Goal: Transaction & Acquisition: Register for event/course

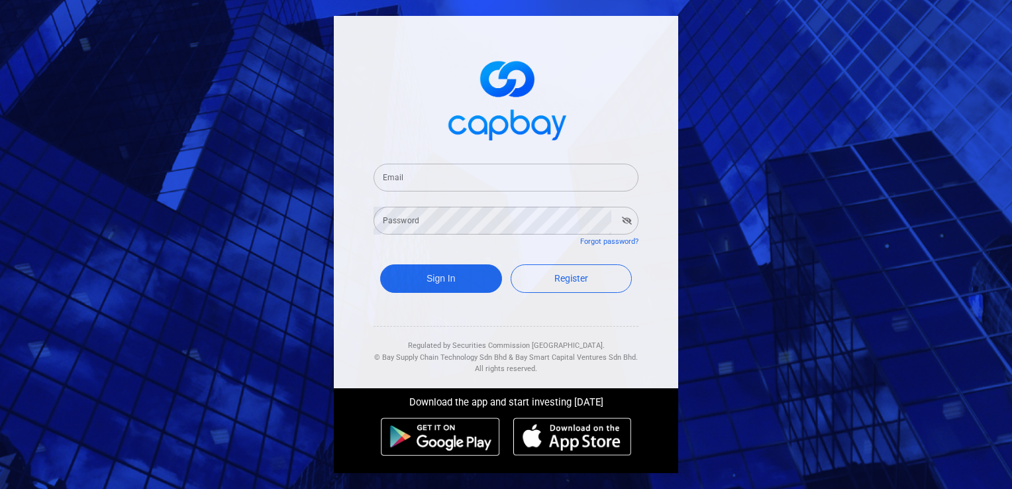
click at [521, 189] on input "Email" at bounding box center [505, 178] width 265 height 28
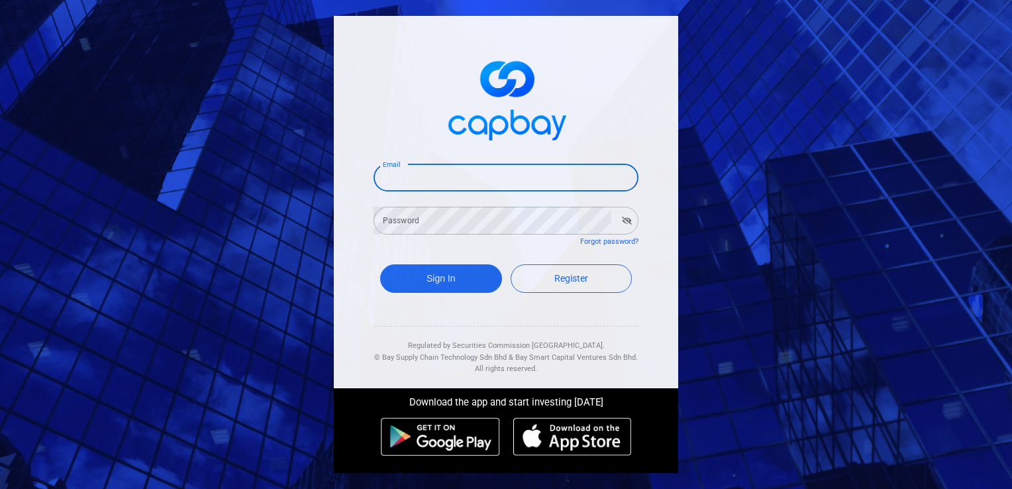
type input "[PERSON_NAME][EMAIL_ADDRESS][PERSON_NAME][DOMAIN_NAME]"
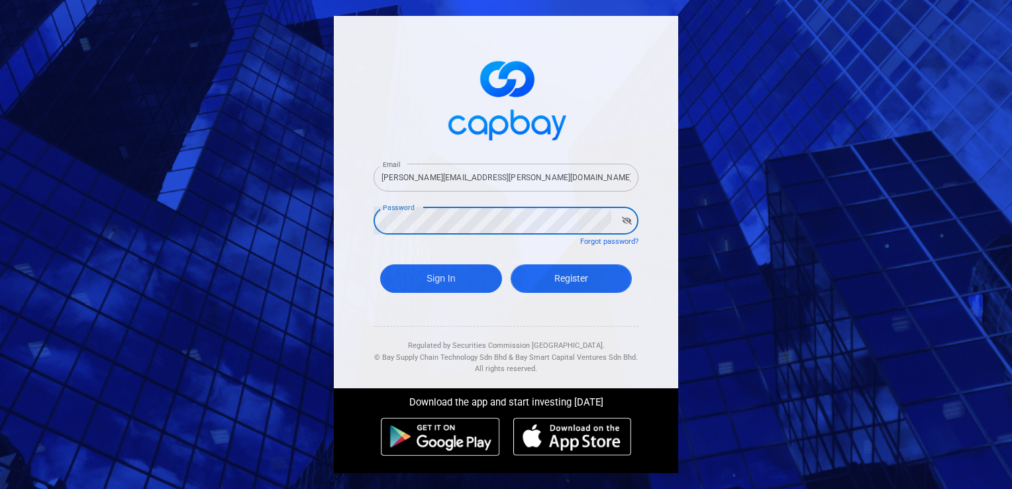
click at [567, 279] on span "Register" at bounding box center [571, 278] width 34 height 11
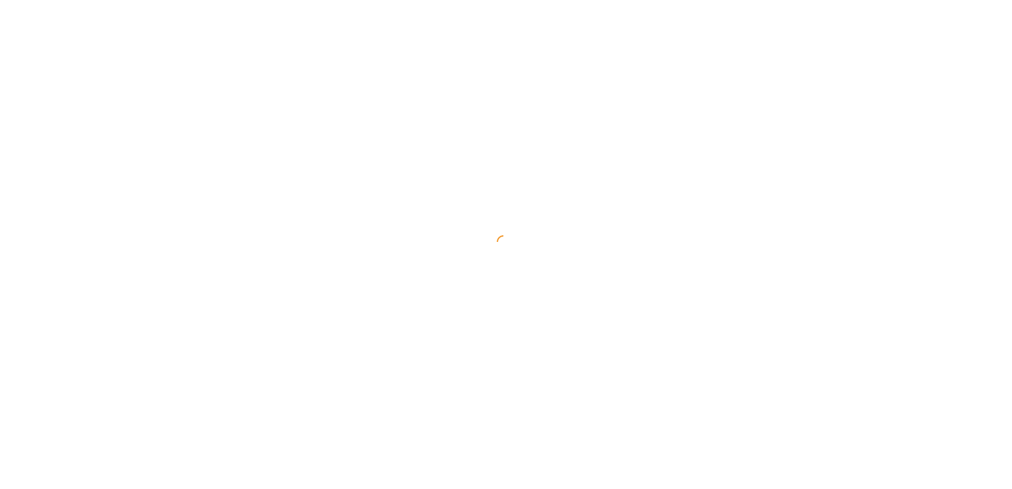
select select "MY"
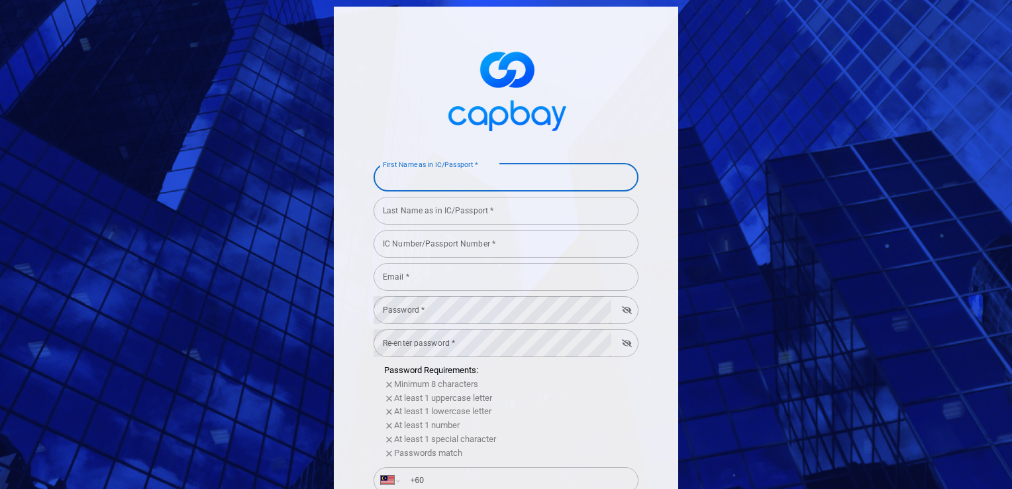
click at [517, 181] on input "First Name as in IC/Passport *" at bounding box center [505, 178] width 265 height 28
type input "[PERSON_NAME] [PERSON_NAME]"
type input "[PERSON_NAME][EMAIL_ADDRESS][PERSON_NAME][DOMAIN_NAME]"
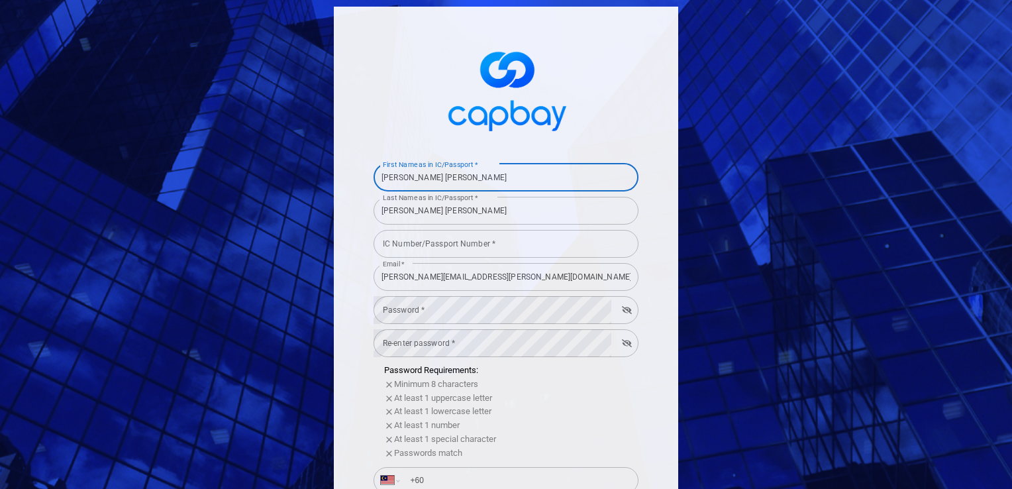
click at [403, 179] on input "[PERSON_NAME] [PERSON_NAME]" at bounding box center [505, 178] width 265 height 28
type input "[PERSON_NAME]"
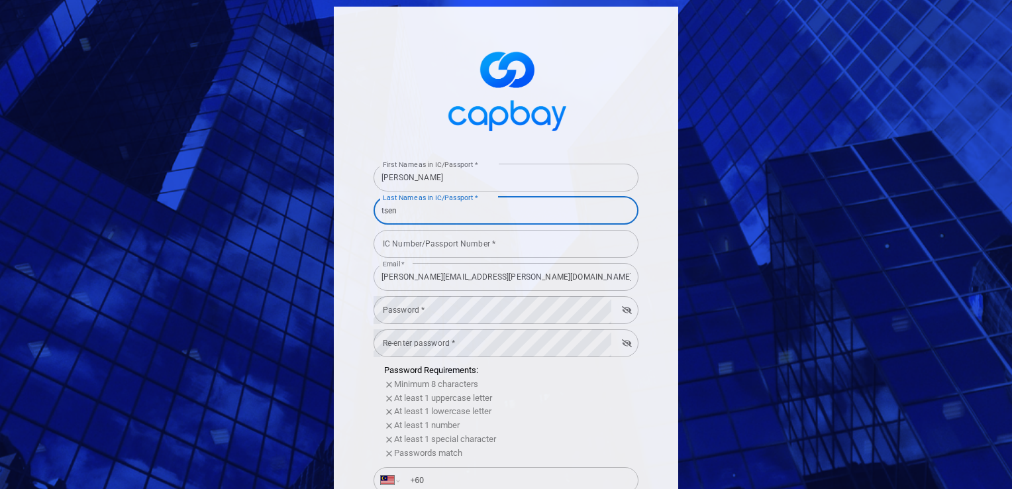
type input "tsen"
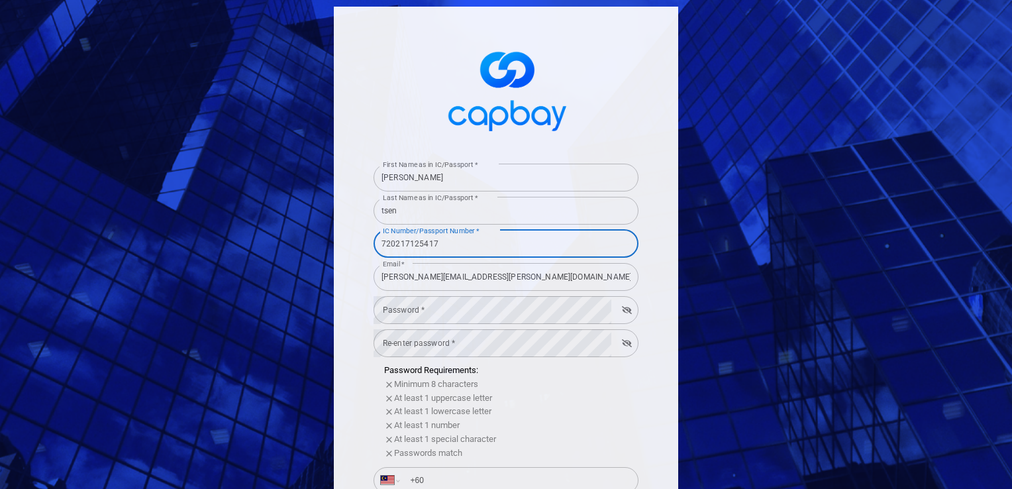
type input "720217125417"
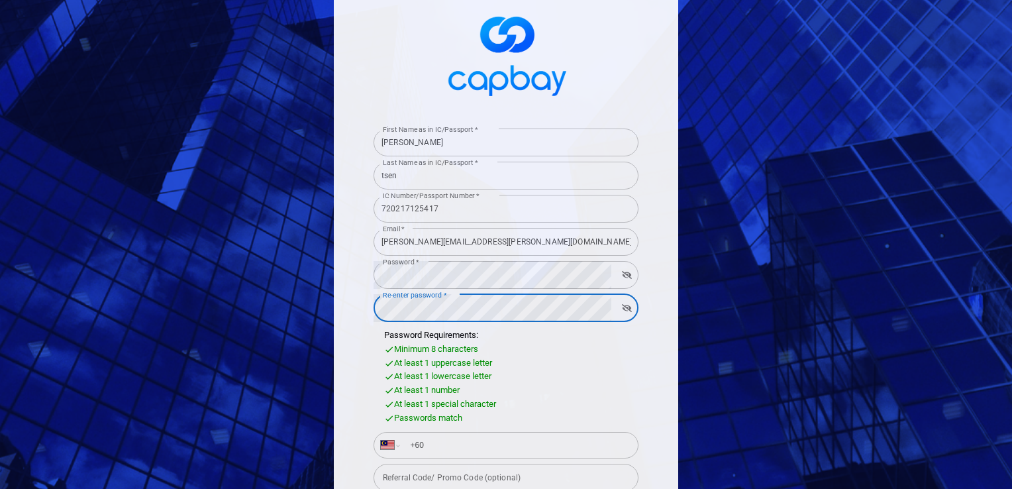
scroll to position [66, 0]
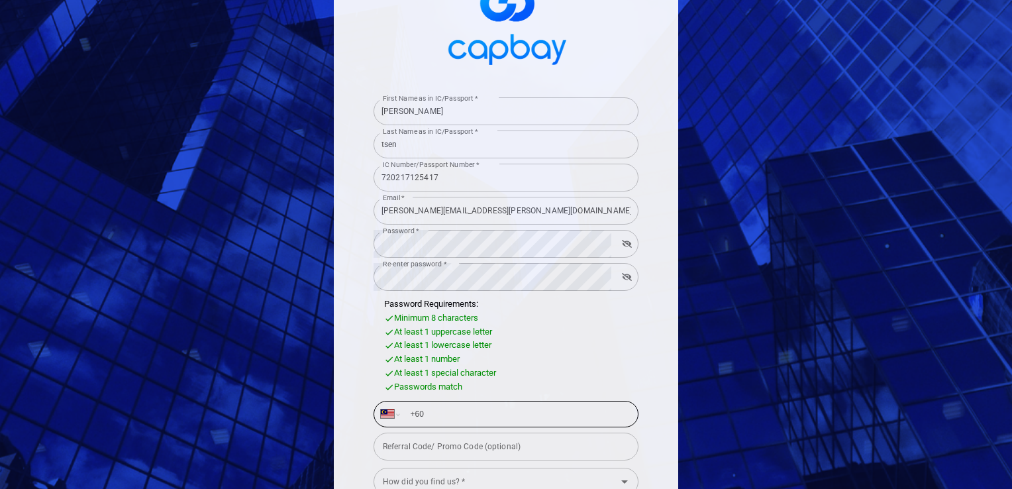
click at [564, 412] on input "+60" at bounding box center [516, 413] width 229 height 21
type input "[PHONE_NUMBER]"
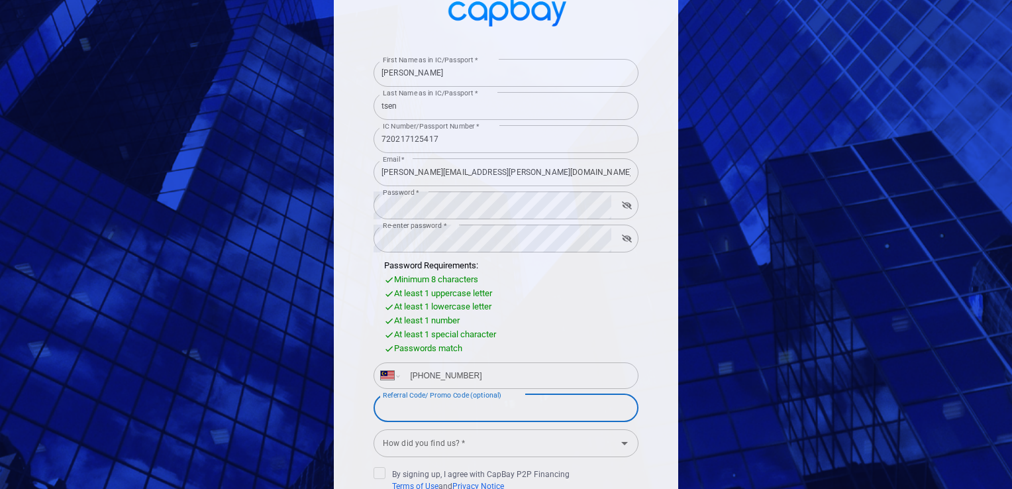
scroll to position [132, 0]
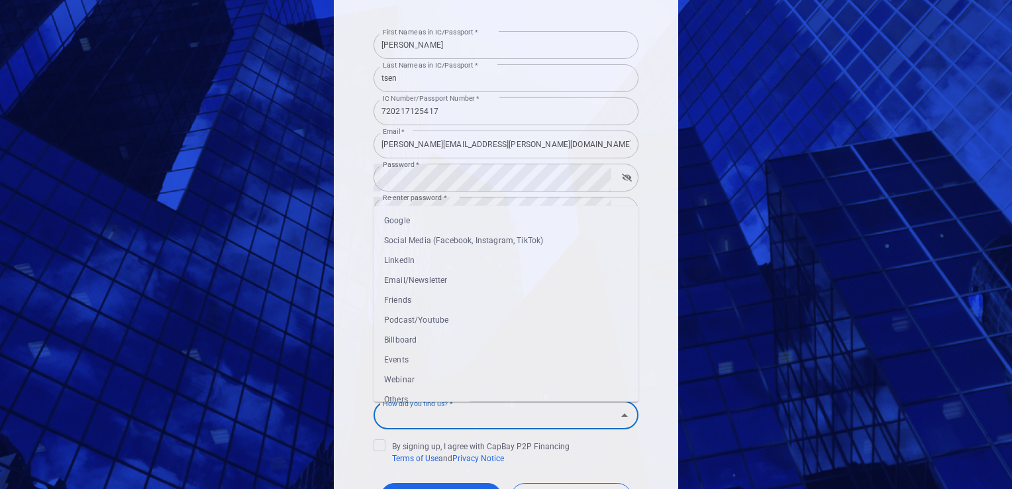
click at [561, 415] on input "How did you find us? *" at bounding box center [494, 415] width 235 height 25
click at [482, 393] on li "Others" at bounding box center [505, 400] width 265 height 20
type input "Others"
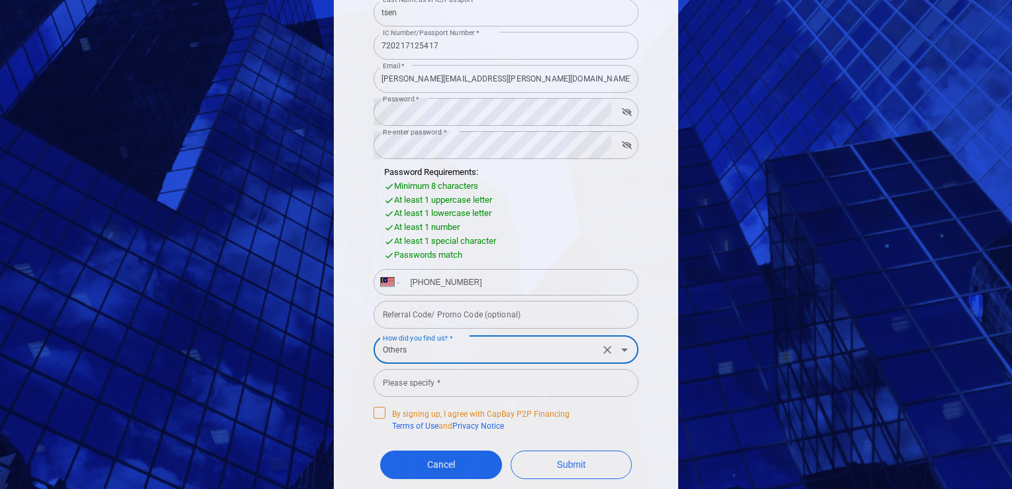
scroll to position [199, 0]
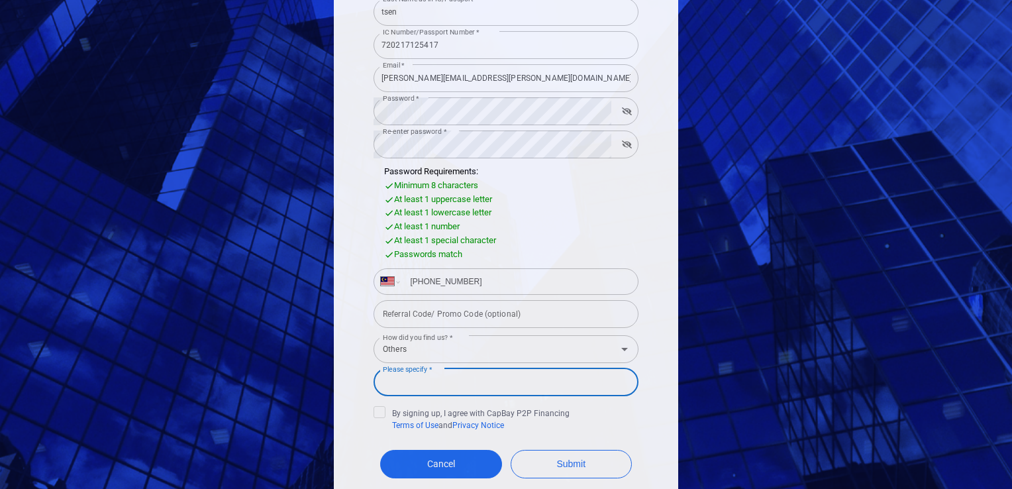
click at [491, 385] on input "Please specify *" at bounding box center [505, 382] width 265 height 28
type input "ssm"
click at [375, 407] on icon at bounding box center [379, 410] width 11 height 11
click at [0, 0] on input "By signing up, I agree with CapBay P2P Financing Terms of Use and Privacy Notice" at bounding box center [0, 0] width 0 height 0
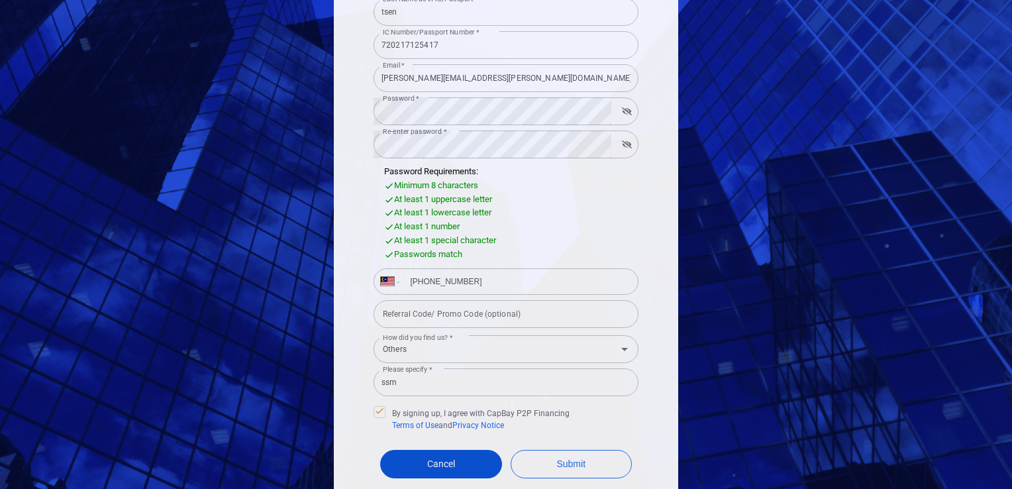
click at [428, 466] on span "Cancel" at bounding box center [441, 463] width 28 height 11
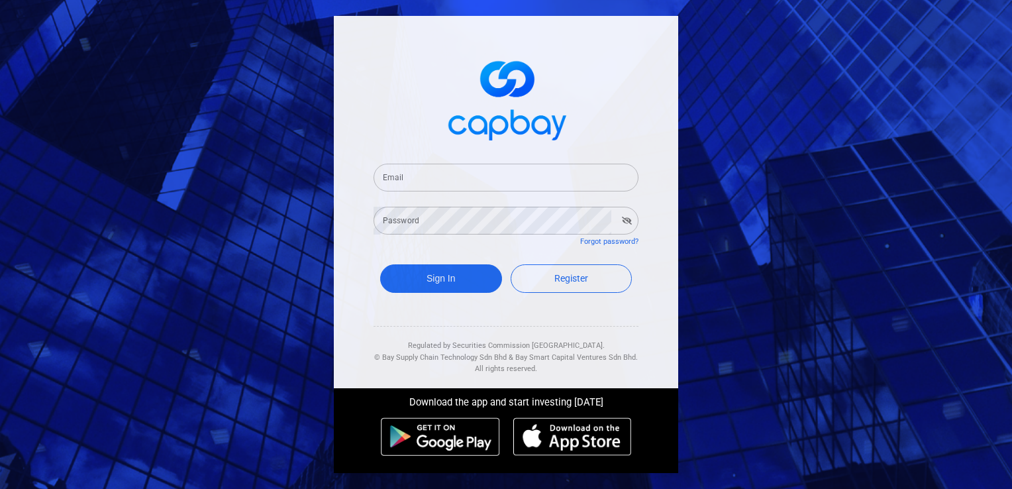
click at [428, 463] on div at bounding box center [506, 442] width 344 height 62
click at [546, 285] on link "Register" at bounding box center [572, 278] width 122 height 28
select select "MY"
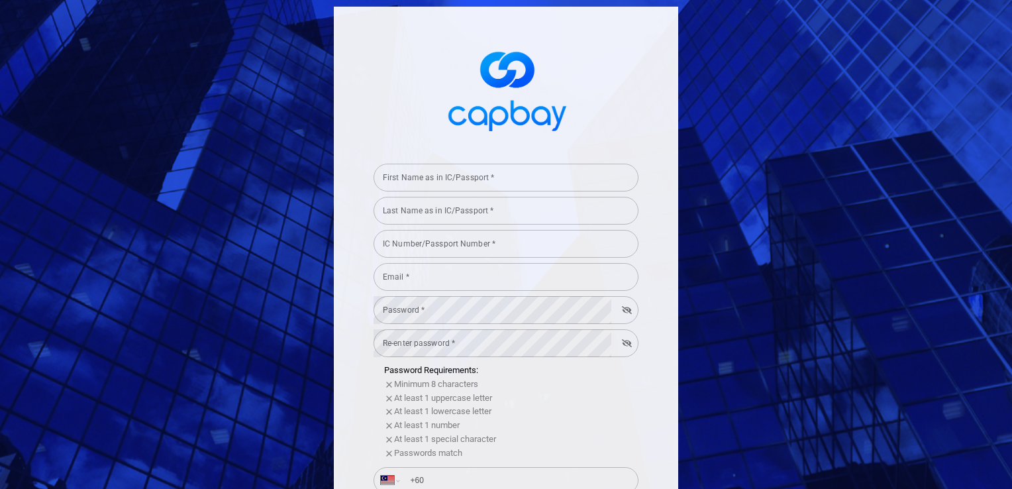
click at [493, 186] on input "First Name as in IC/Passport *" at bounding box center [505, 178] width 265 height 28
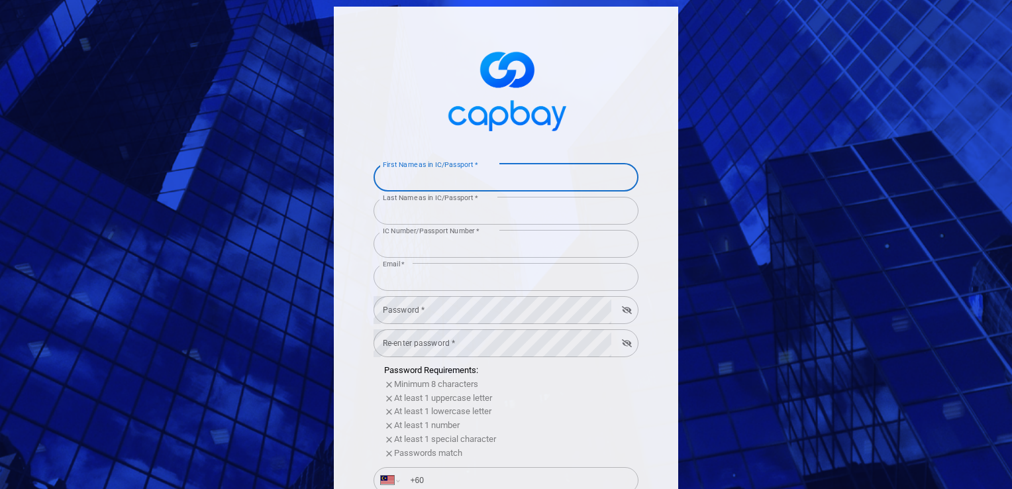
type input "[PERSON_NAME]"
type input "tsen"
type input "720217125417"
type input "[PERSON_NAME][EMAIL_ADDRESS][PERSON_NAME][DOMAIN_NAME]"
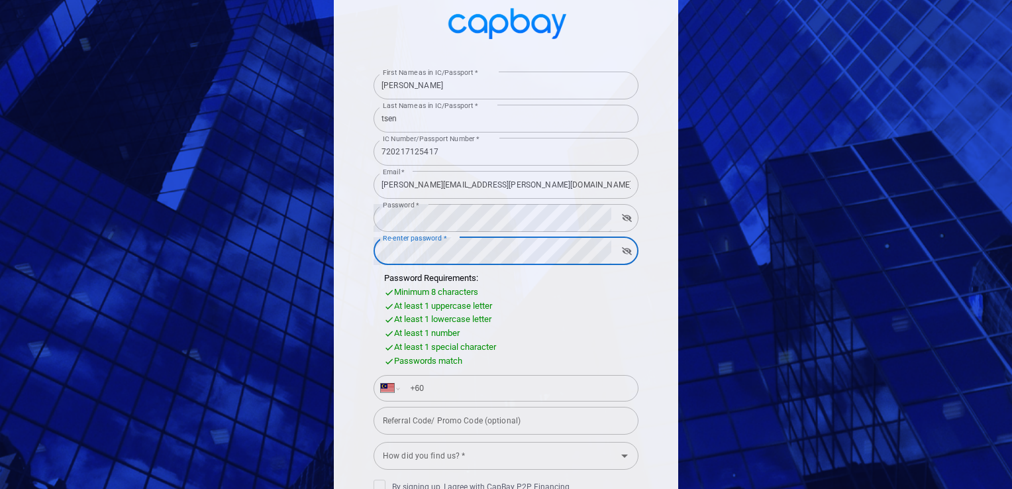
scroll to position [132, 0]
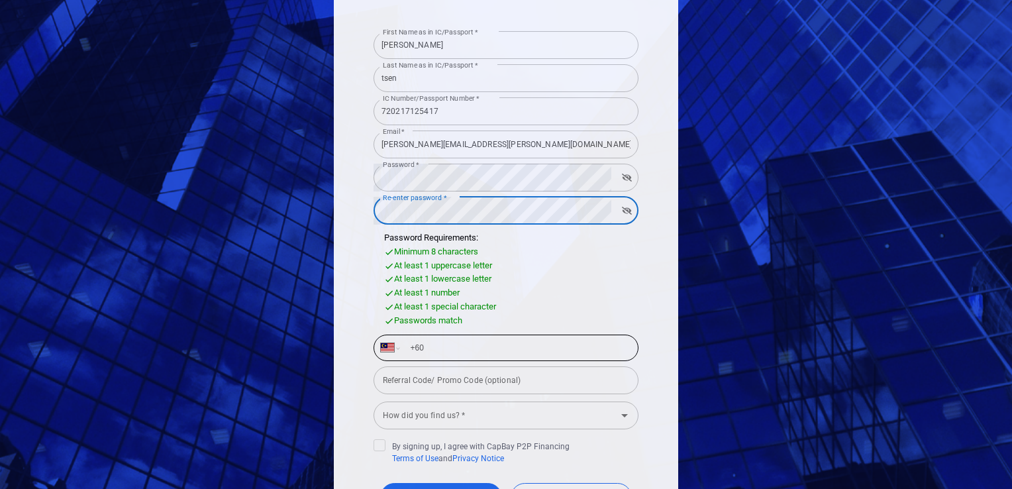
click at [487, 358] on div "International [GEOGRAPHIC_DATA] [GEOGRAPHIC_DATA] [GEOGRAPHIC_DATA] [GEOGRAPHIC…" at bounding box center [505, 347] width 265 height 26
click at [491, 353] on input "+60" at bounding box center [516, 347] width 229 height 21
type input "[PHONE_NUMBER]"
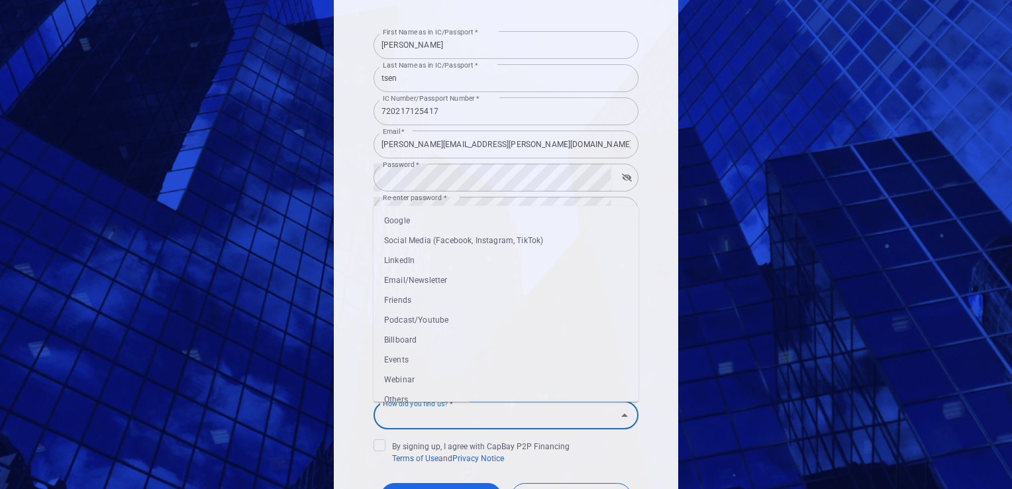
click at [554, 417] on input "How did you find us? *" at bounding box center [494, 415] width 235 height 25
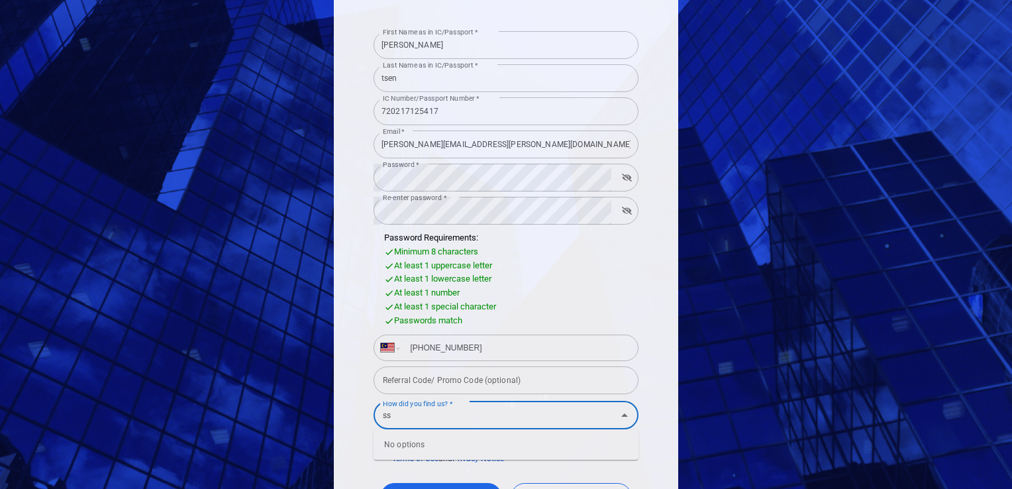
type input "s"
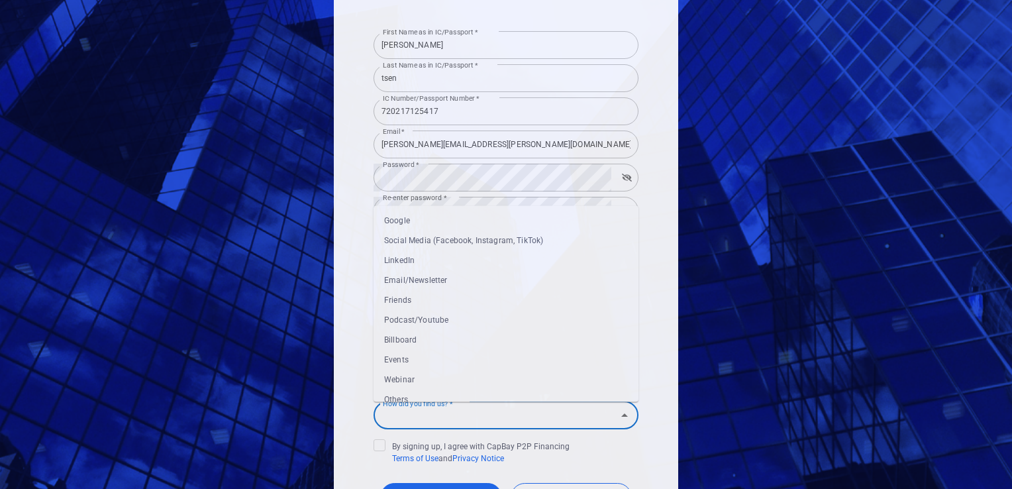
click at [495, 394] on li "Others" at bounding box center [505, 400] width 265 height 20
type input "Others"
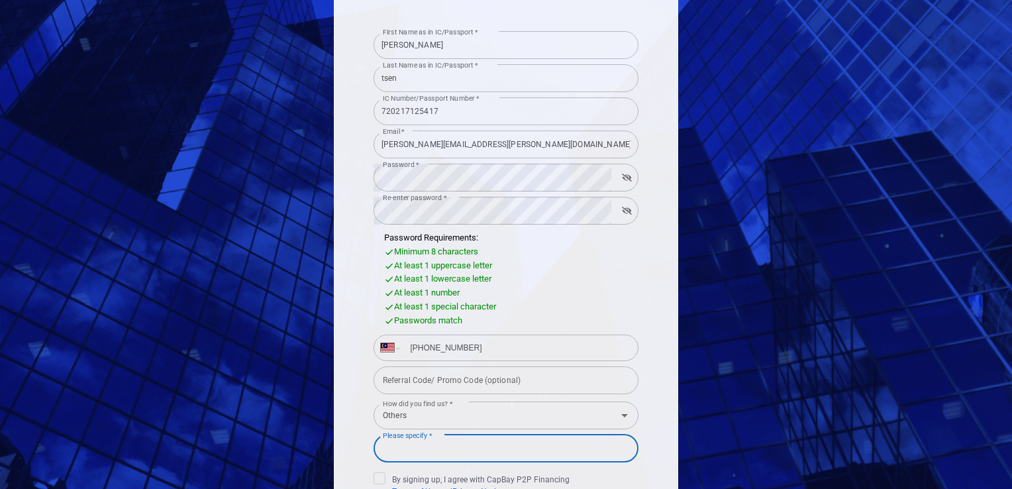
click at [501, 450] on input "Please specify *" at bounding box center [505, 448] width 265 height 28
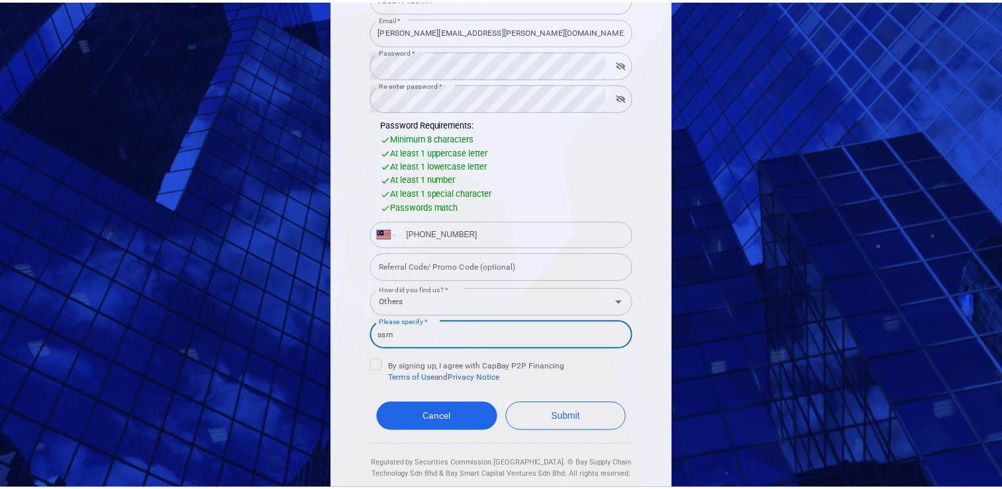
scroll to position [265, 0]
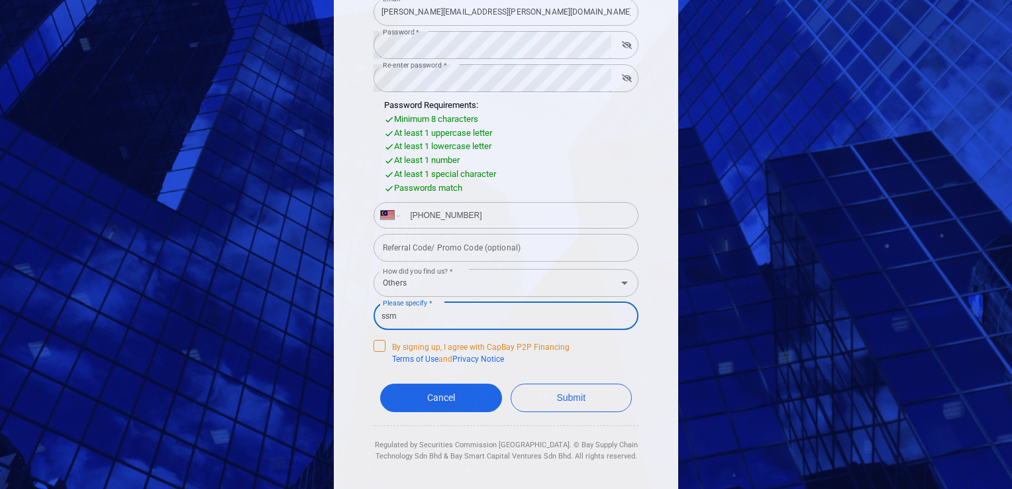
type input "ssm"
click at [374, 342] on icon at bounding box center [379, 344] width 11 height 11
click at [0, 0] on input "By signing up, I agree with CapBay P2P Financing Terms of Use and Privacy Notice" at bounding box center [0, 0] width 0 height 0
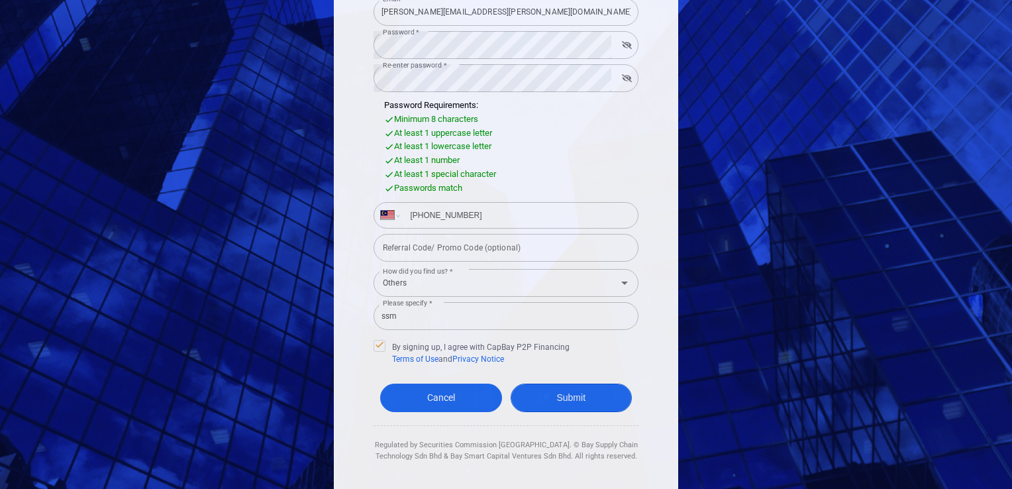
click at [580, 396] on button "Submit" at bounding box center [572, 397] width 122 height 28
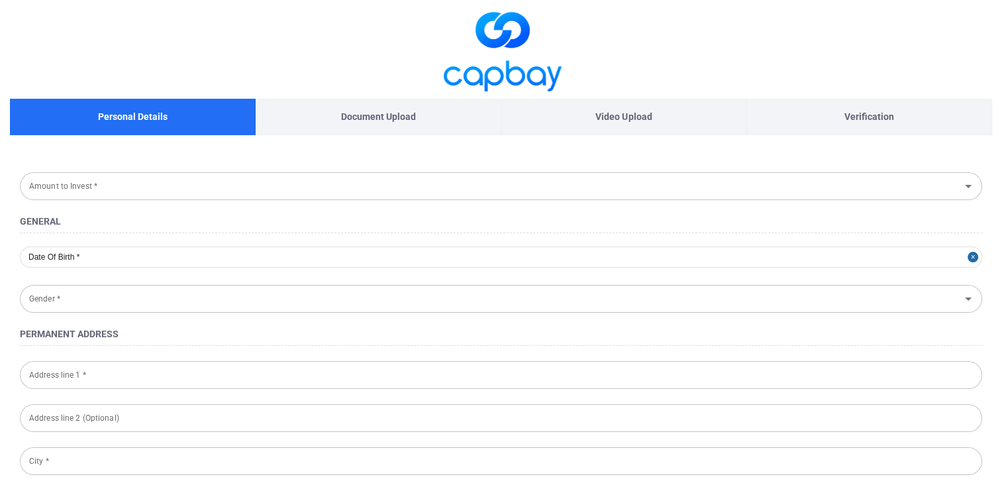
type input "[DATE]"
type input "[DEMOGRAPHIC_DATA]"
type input "720217-12-5417"
click at [246, 179] on input "Amount to Invest *" at bounding box center [490, 185] width 932 height 25
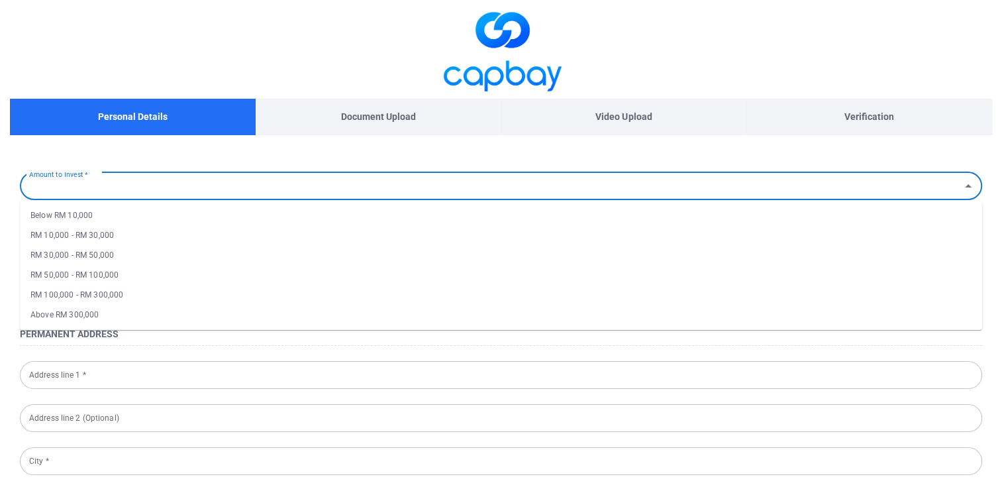
click at [230, 211] on li "Below RM 10,000" at bounding box center [501, 215] width 962 height 20
type input "Below RM 10,000"
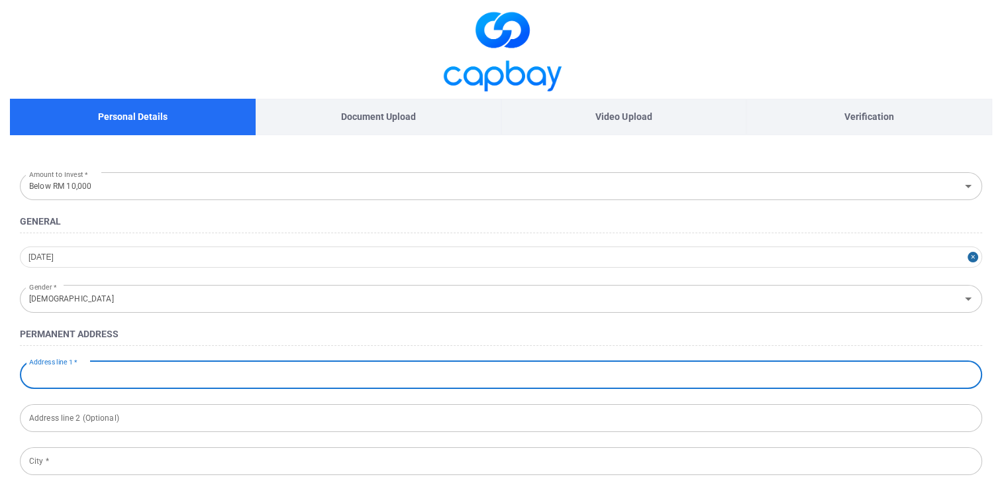
click at [263, 367] on input "Address line 1 *" at bounding box center [501, 375] width 962 height 28
type input "[STREET_ADDRESS]"
type input "KEPONG"
type input "52200"
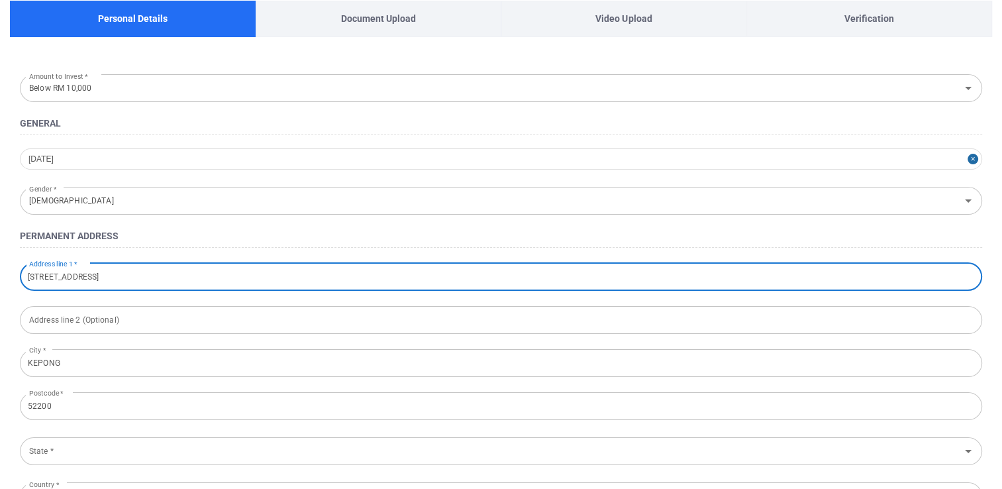
scroll to position [132, 0]
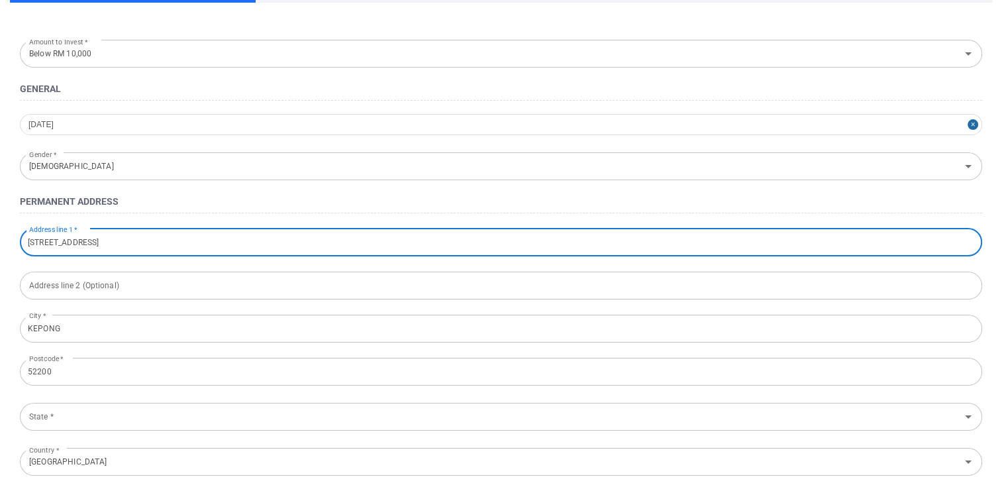
type input "[STREET_ADDRESS]"
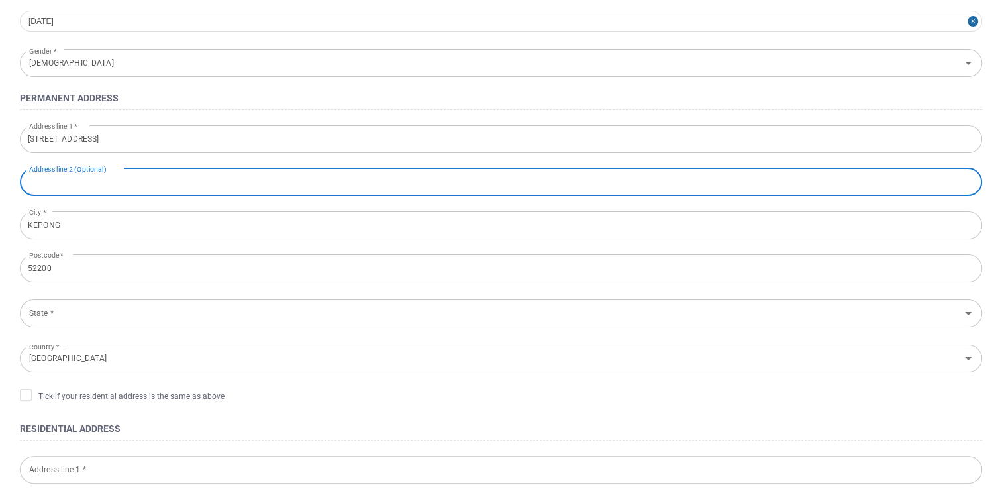
scroll to position [265, 0]
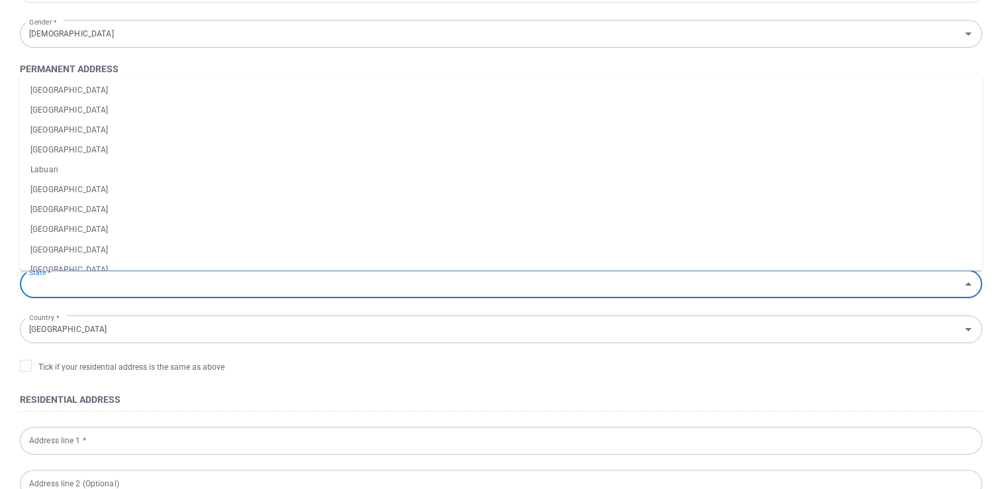
click at [199, 281] on input "State *" at bounding box center [490, 284] width 932 height 25
click at [117, 150] on li "[GEOGRAPHIC_DATA]" at bounding box center [501, 150] width 962 height 20
type input "[GEOGRAPHIC_DATA]"
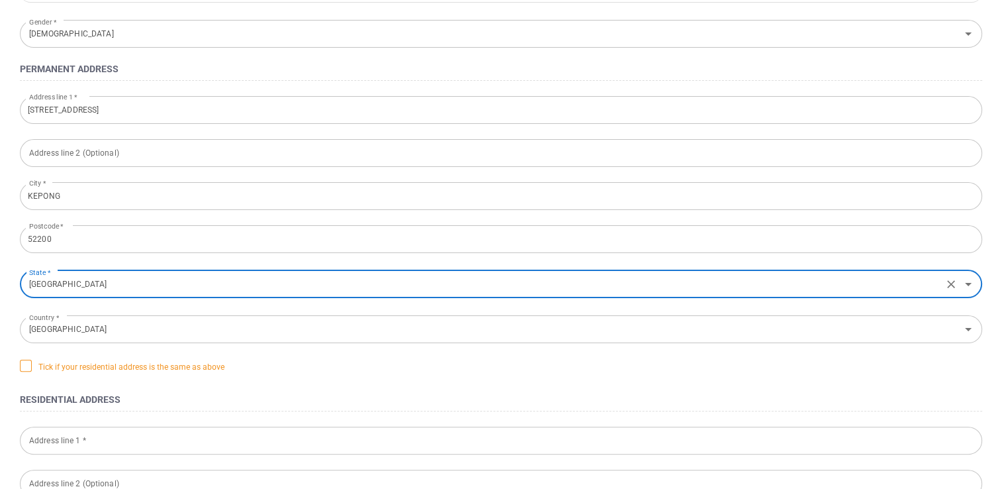
click at [33, 370] on span "Tick if your residential address is the same as above" at bounding box center [122, 366] width 205 height 13
click at [0, 0] on input "Tick if your residential address is the same as above" at bounding box center [0, 0] width 0 height 0
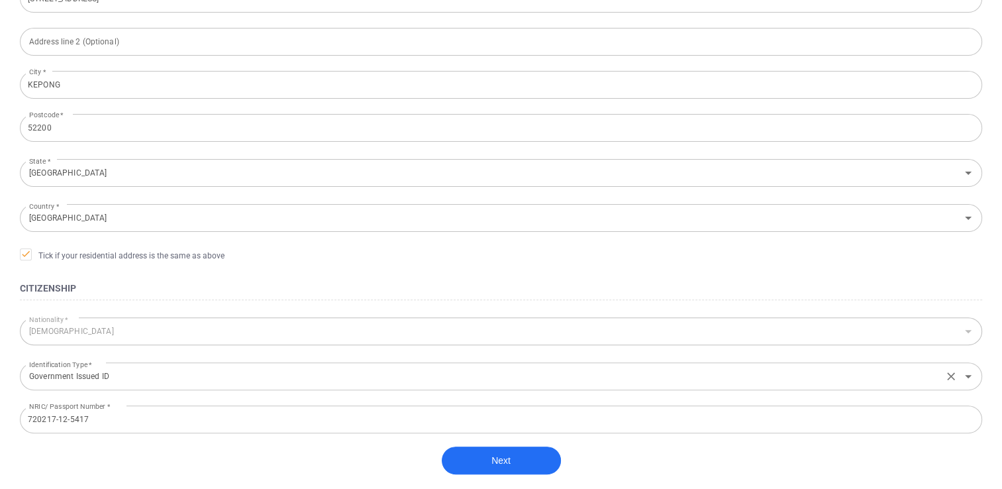
scroll to position [446, 0]
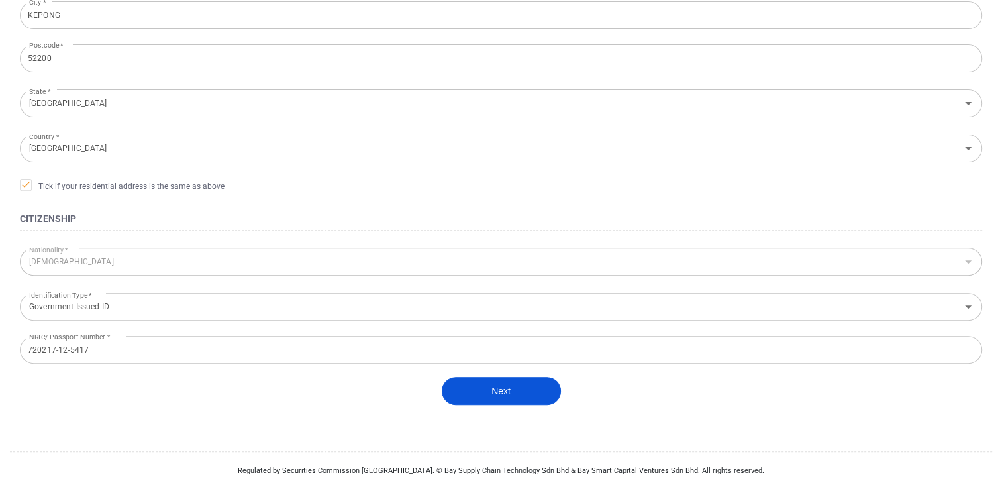
click at [515, 377] on button "Next" at bounding box center [501, 391] width 119 height 28
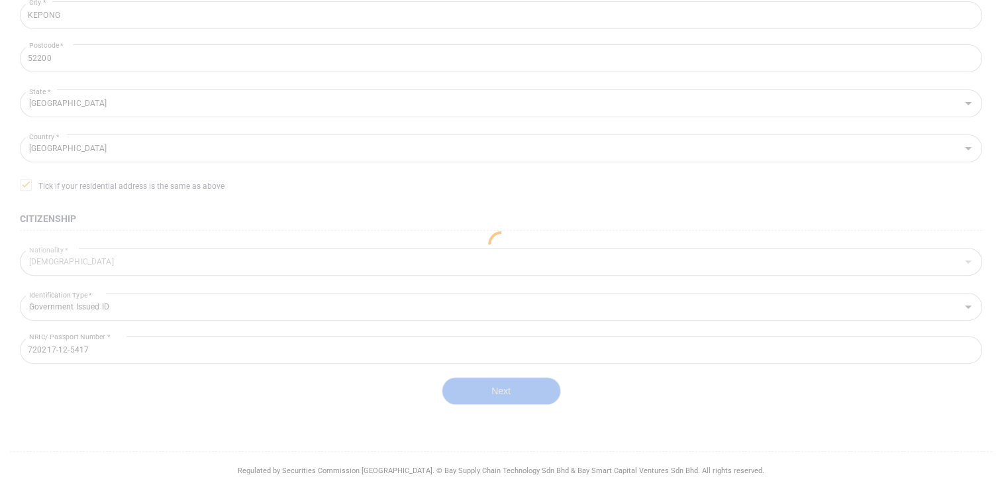
scroll to position [279, 0]
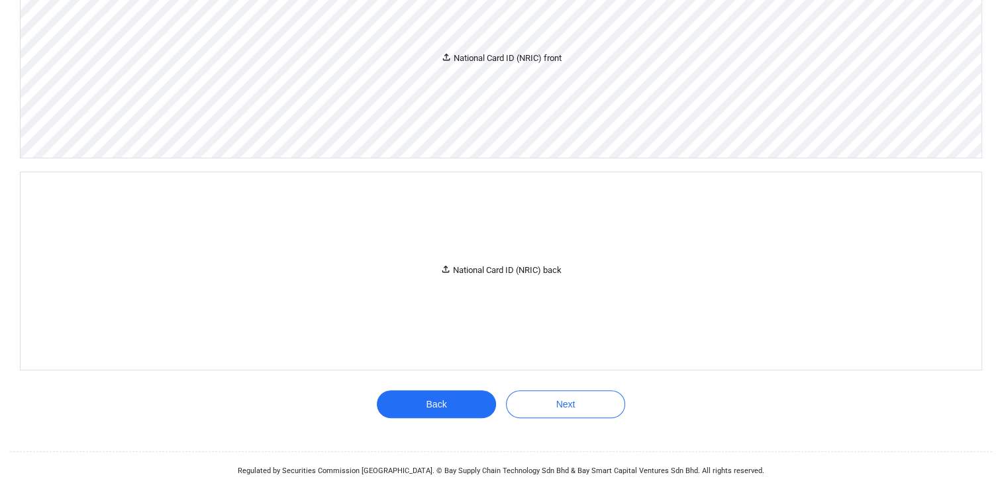
click at [534, 68] on div "National Card ID (NRIC) front" at bounding box center [501, 58] width 961 height 197
click at [540, 83] on div "National Card ID (NRIC) front" at bounding box center [501, 58] width 961 height 197
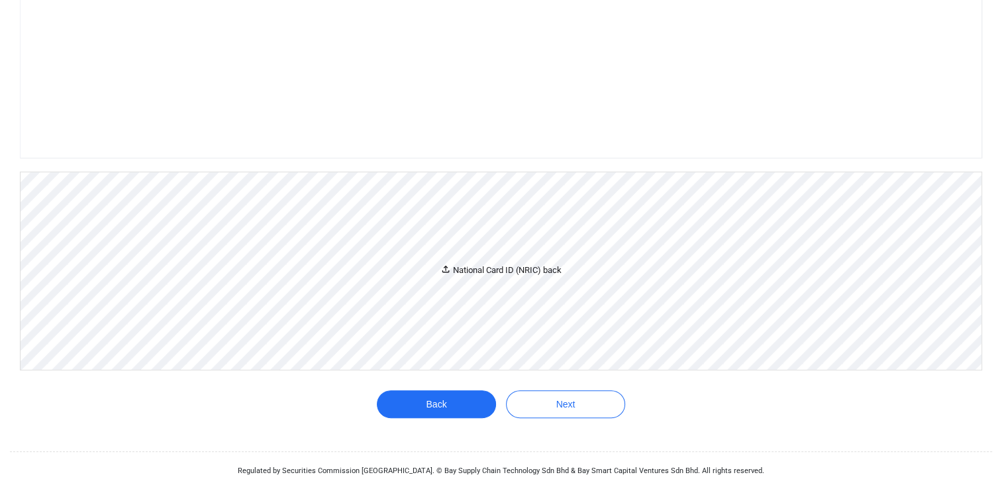
click at [503, 305] on div "National Card ID (NRIC) back" at bounding box center [501, 270] width 961 height 197
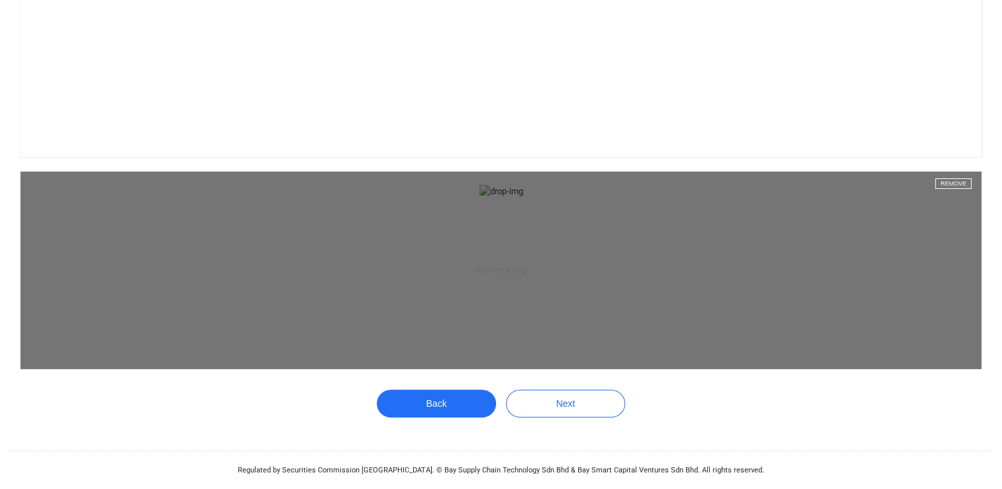
scroll to position [346, 0]
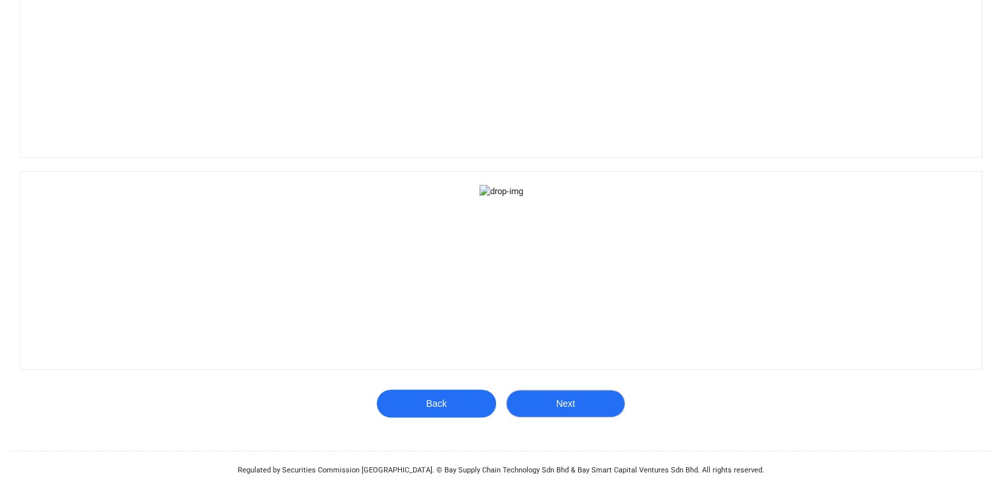
click at [556, 417] on button "Next" at bounding box center [565, 403] width 119 height 28
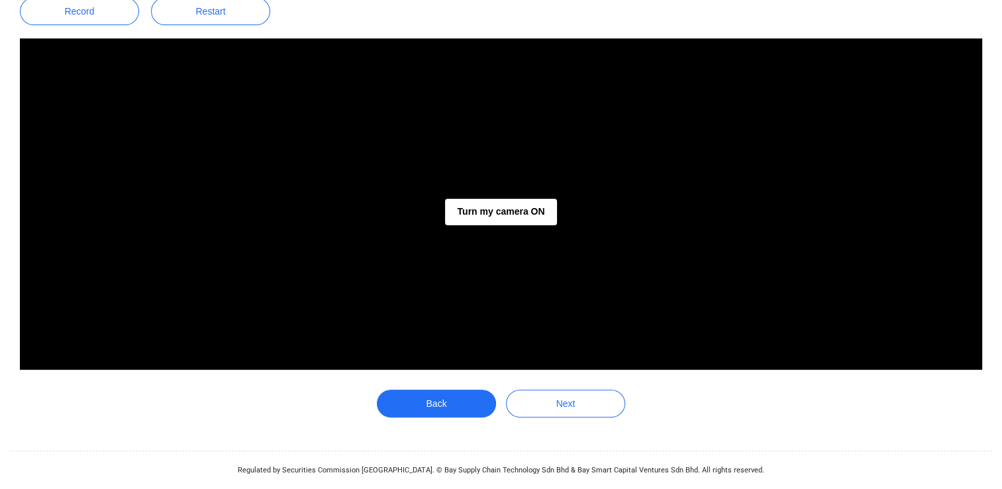
scroll to position [268, 0]
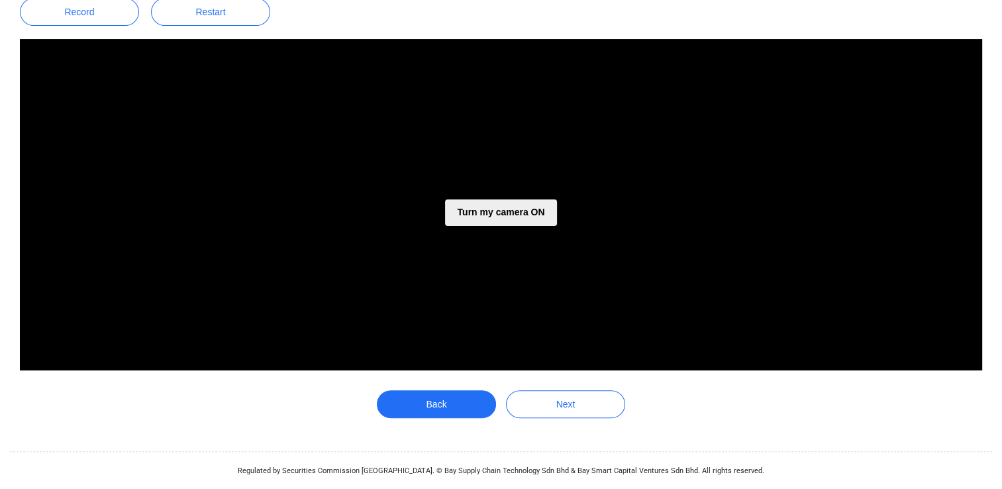
click at [468, 212] on button "Turn my camera ON" at bounding box center [500, 212] width 111 height 26
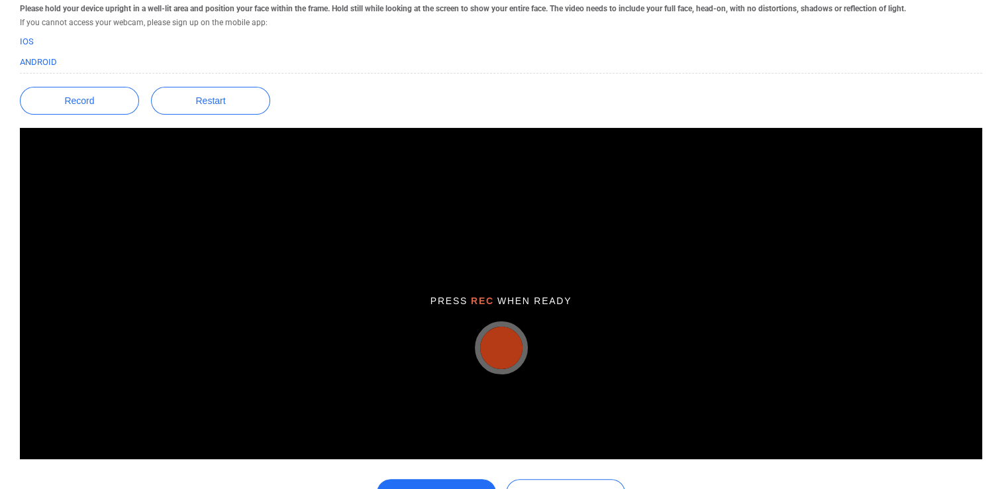
scroll to position [202, 0]
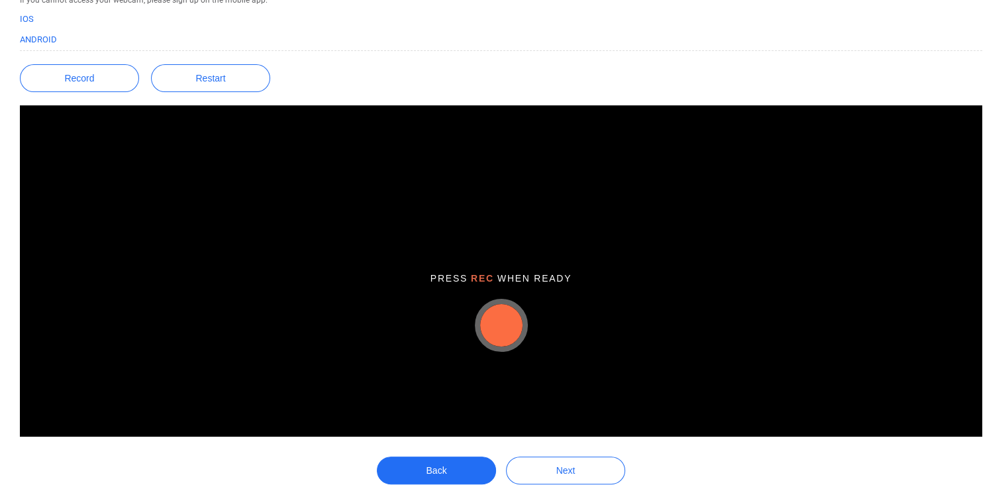
click at [509, 316] on button "button" at bounding box center [501, 325] width 42 height 42
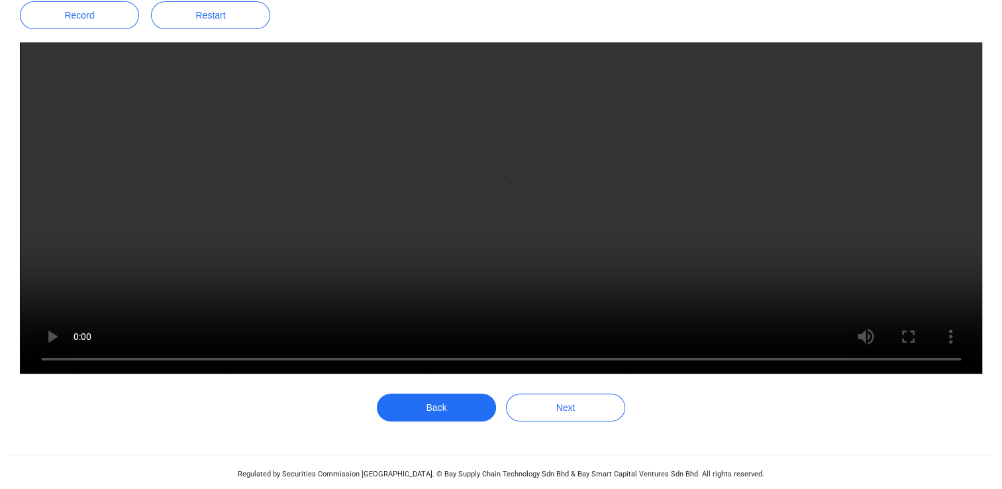
scroll to position [268, 0]
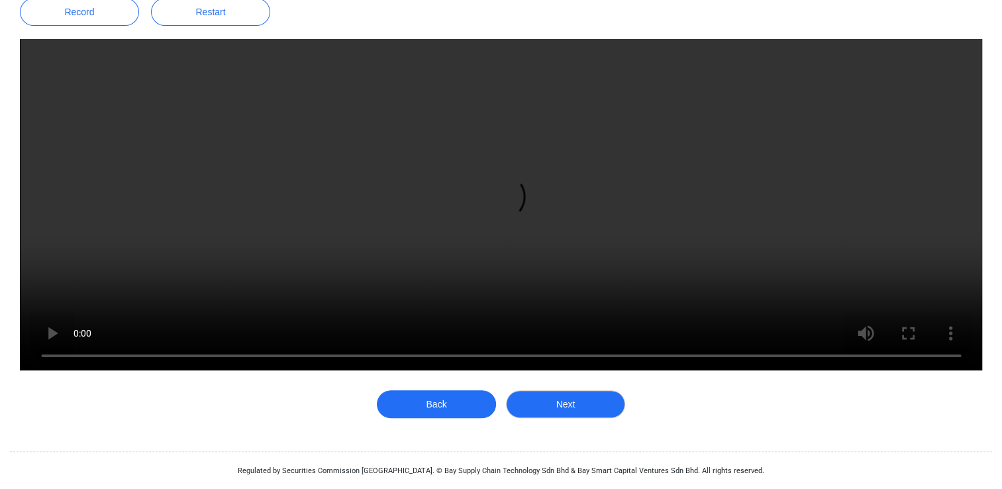
click at [595, 407] on button "Next" at bounding box center [565, 404] width 119 height 28
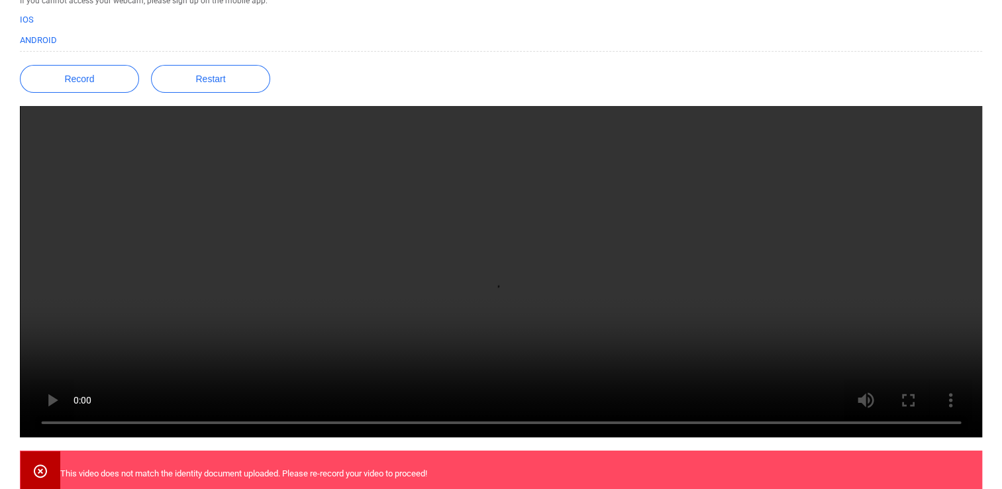
scroll to position [70, 0]
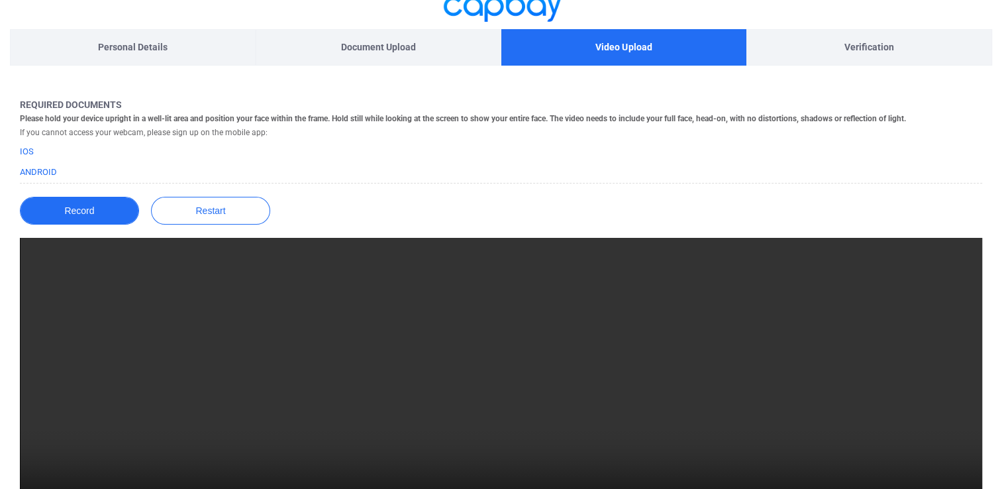
drag, startPoint x: 91, startPoint y: 205, endPoint x: 99, endPoint y: 205, distance: 7.3
click at [91, 205] on button "Record" at bounding box center [79, 211] width 119 height 28
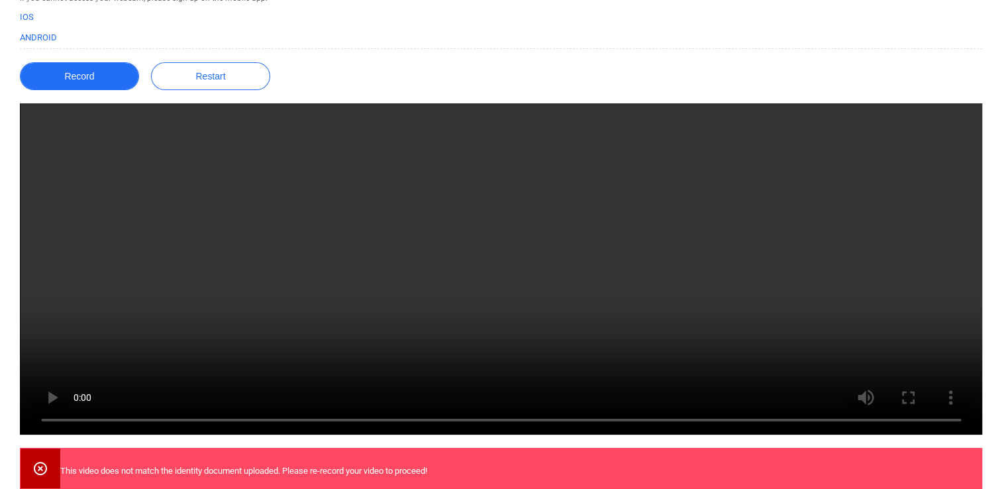
scroll to position [136, 0]
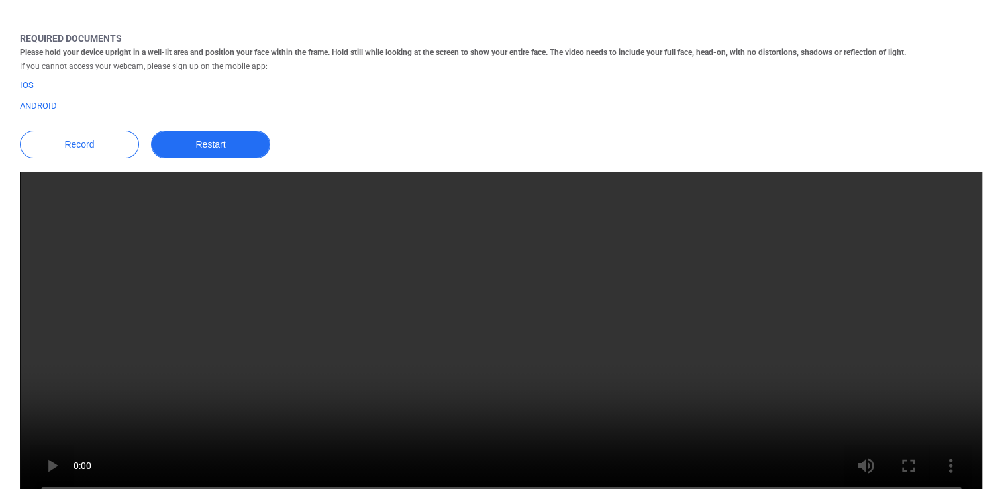
click at [214, 147] on button "Restart" at bounding box center [210, 144] width 119 height 28
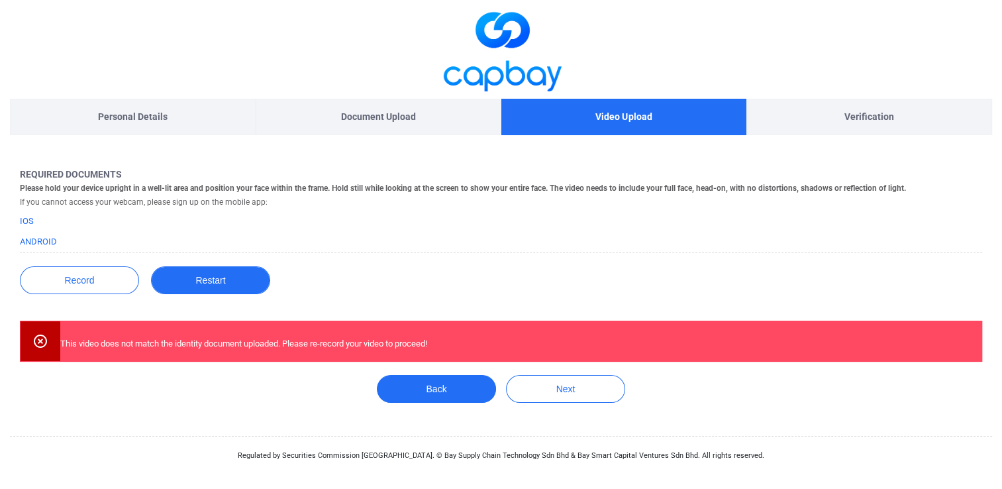
scroll to position [0, 0]
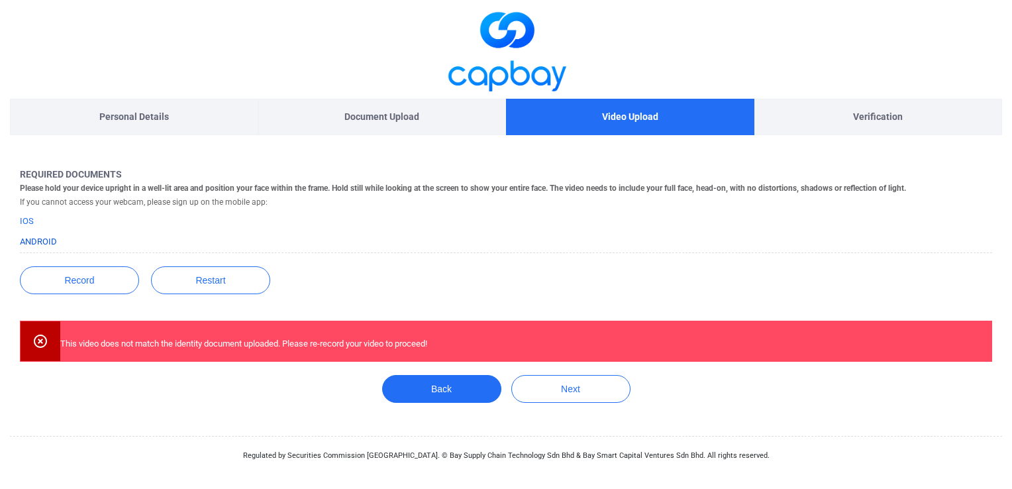
click at [37, 236] on link "Android" at bounding box center [38, 241] width 37 height 10
click at [101, 279] on button "Record" at bounding box center [79, 280] width 119 height 28
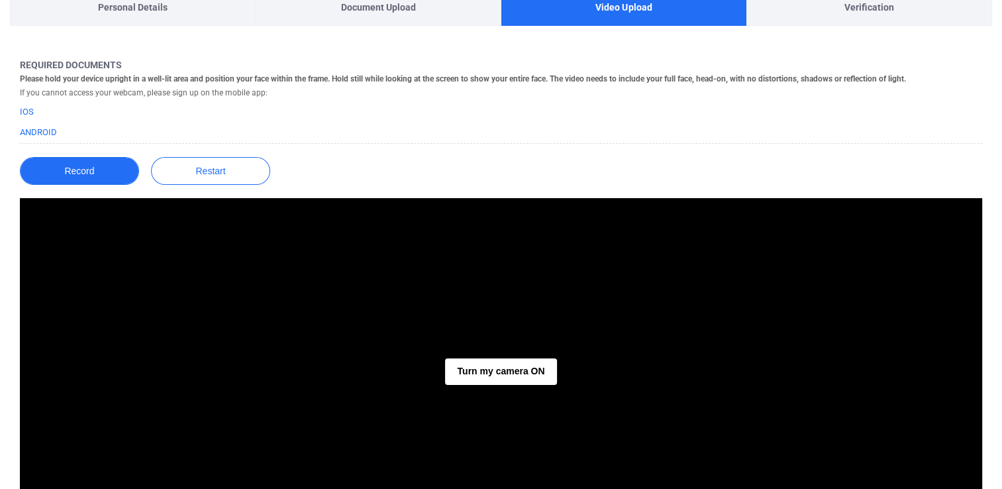
scroll to position [132, 0]
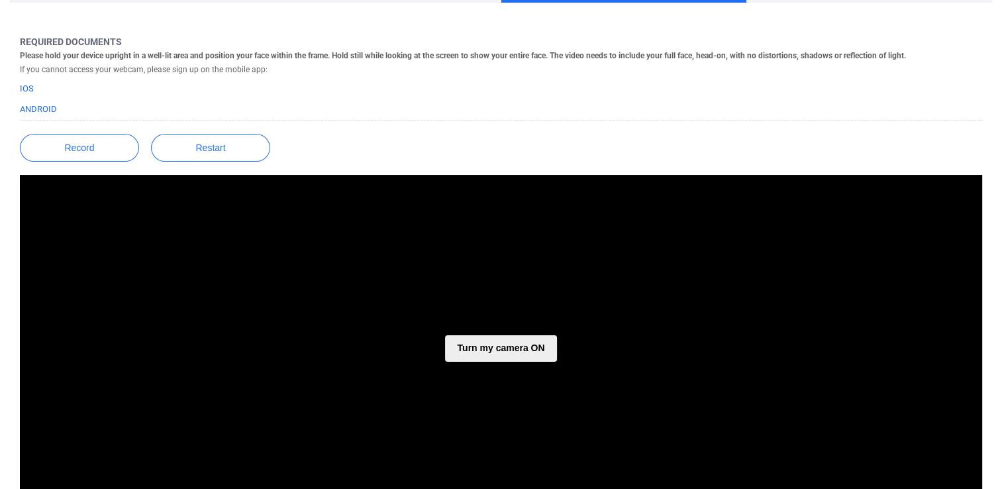
click at [506, 342] on button "Turn my camera ON" at bounding box center [500, 348] width 111 height 26
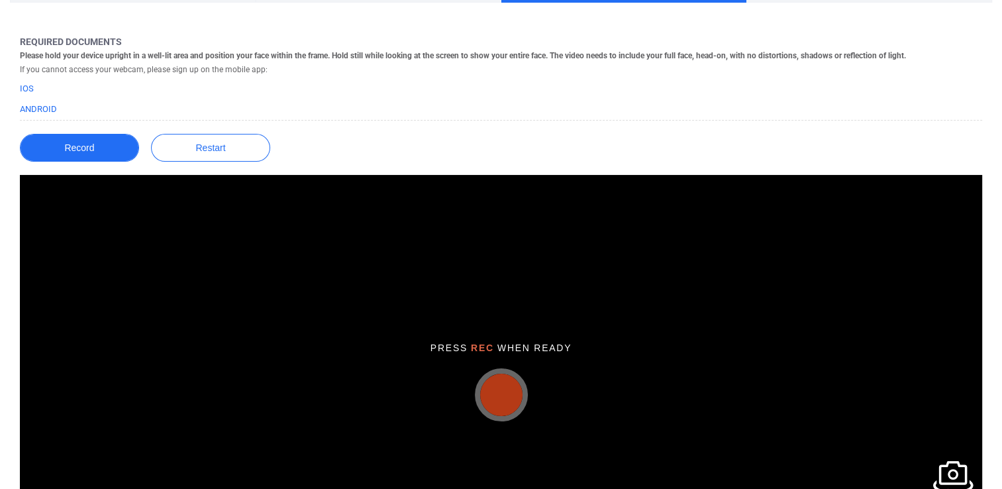
click at [93, 146] on button "Record" at bounding box center [79, 148] width 119 height 28
click at [493, 397] on button "button" at bounding box center [501, 394] width 42 height 42
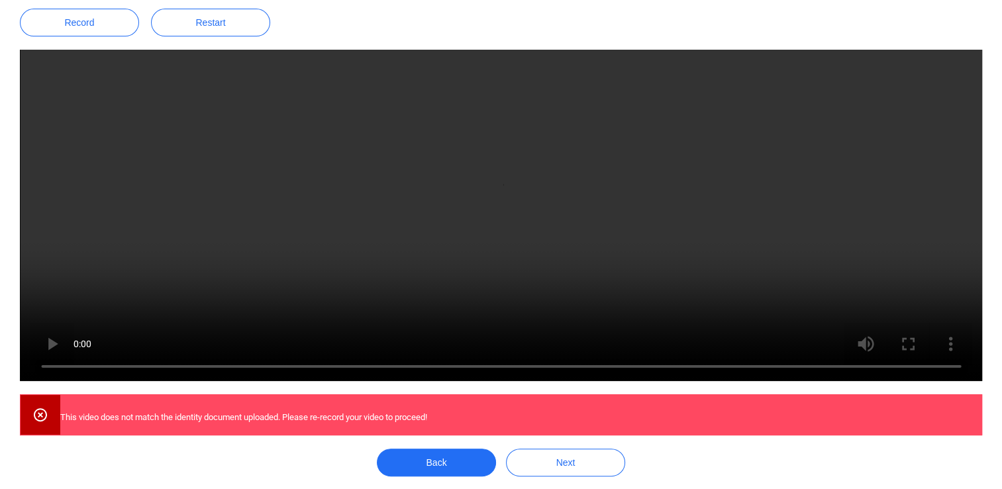
scroll to position [265, 0]
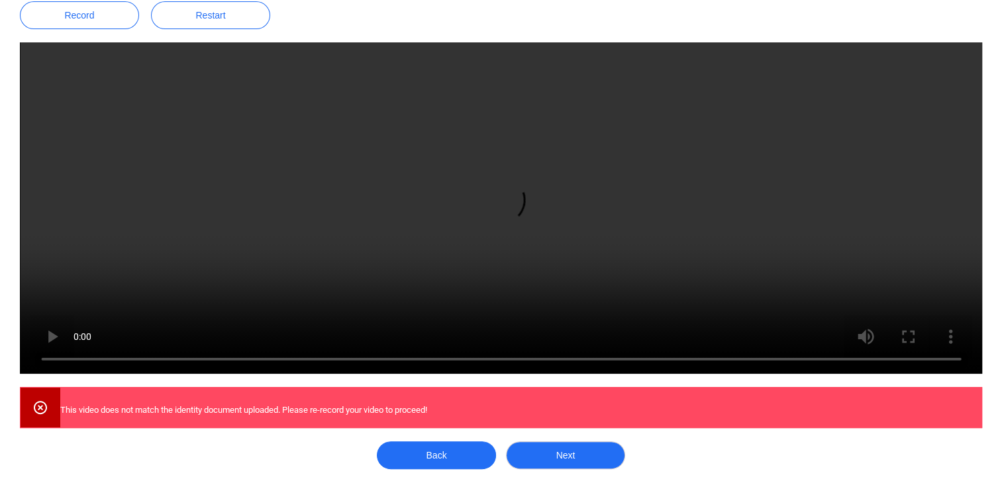
click at [570, 457] on button "Next" at bounding box center [565, 455] width 119 height 28
click at [564, 457] on button "Next" at bounding box center [565, 455] width 119 height 28
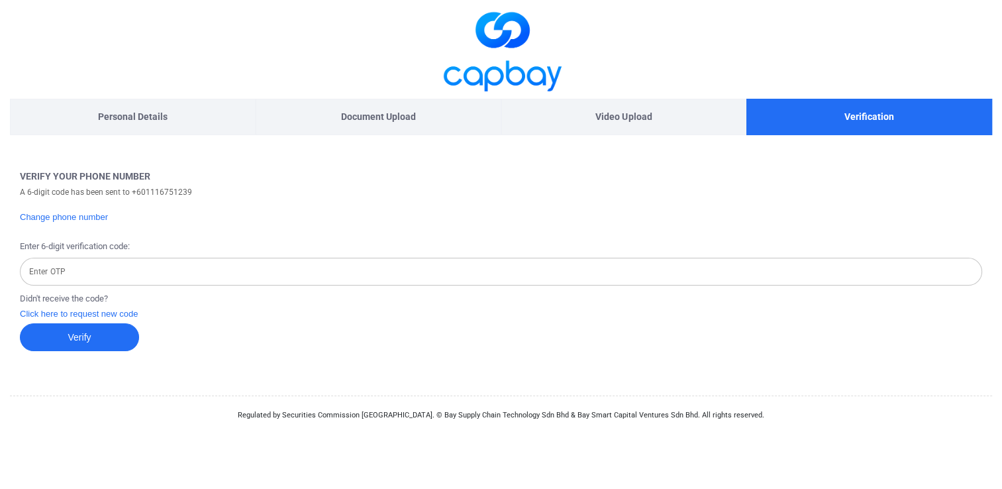
scroll to position [0, 0]
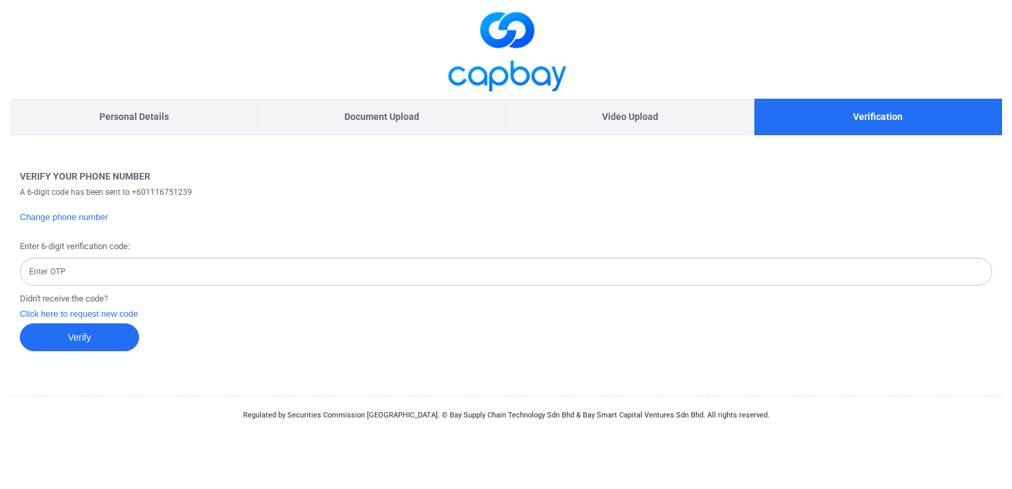
click at [337, 276] on input "Enter OTP" at bounding box center [506, 272] width 972 height 28
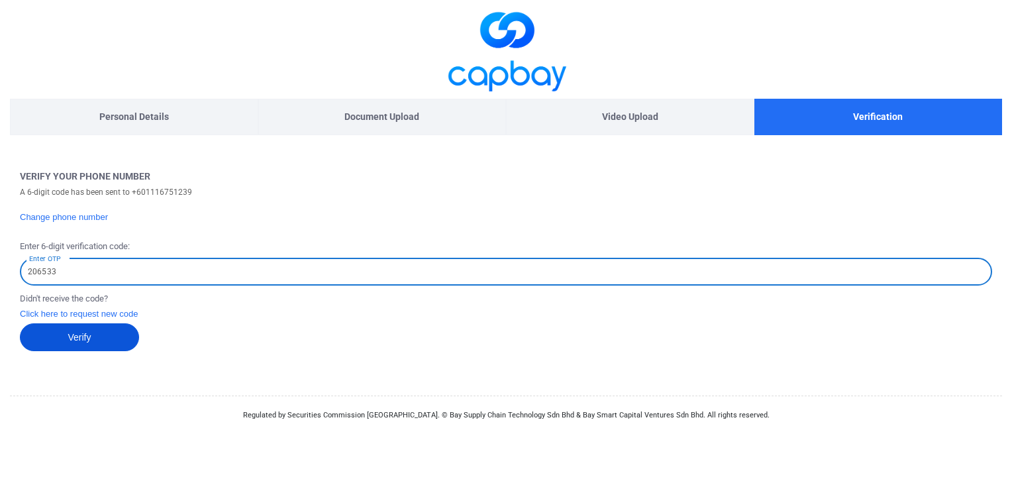
type input "206533"
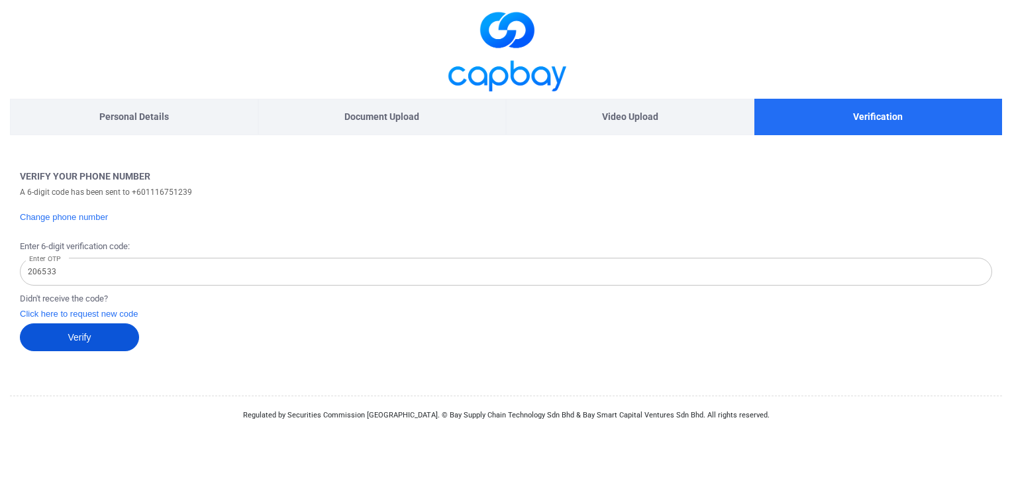
click at [105, 338] on button "Verify" at bounding box center [79, 337] width 119 height 28
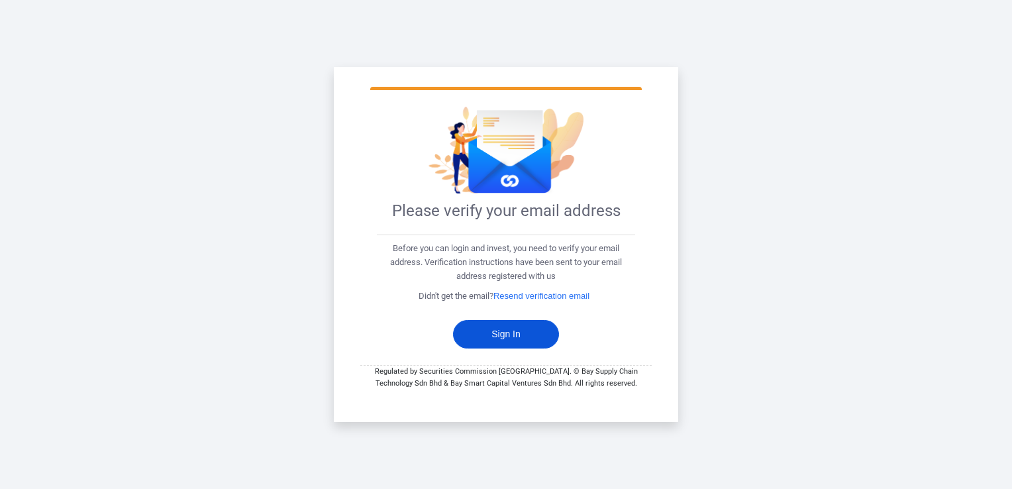
click at [526, 339] on button "Sign In" at bounding box center [506, 334] width 106 height 28
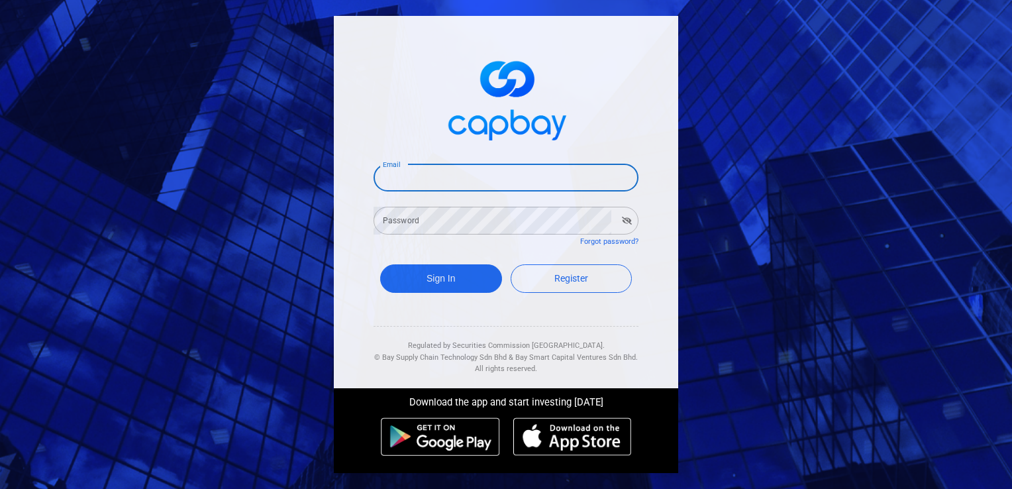
click at [464, 181] on input "Email" at bounding box center [505, 178] width 265 height 28
type input "[PERSON_NAME][EMAIL_ADDRESS][PERSON_NAME][DOMAIN_NAME]"
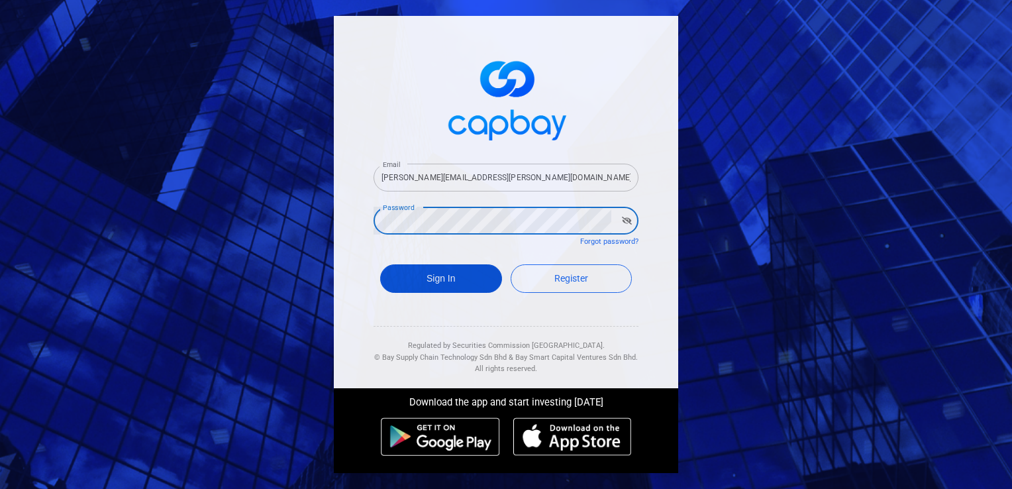
click at [454, 277] on button "Sign In" at bounding box center [441, 278] width 122 height 28
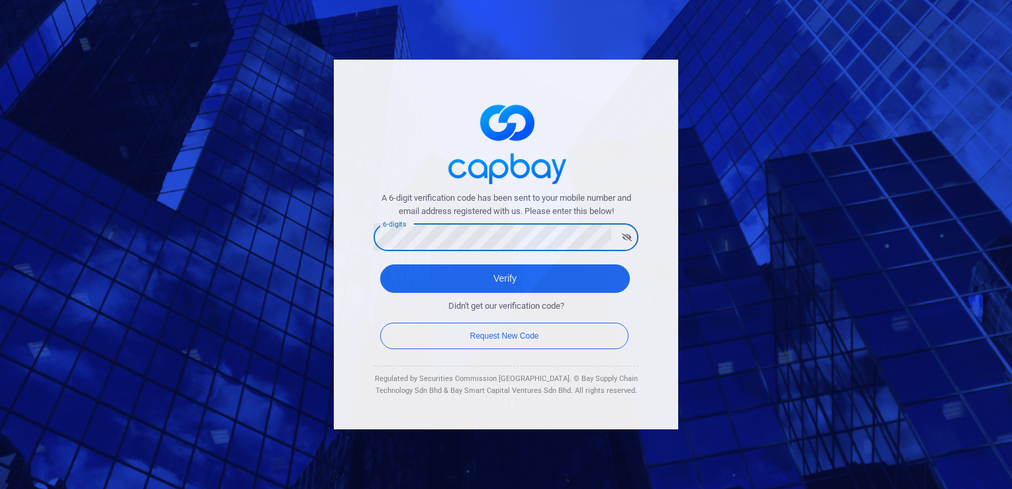
click at [368, 297] on div "A 6-digit verification code has been sent to your mobile number and email addre…" at bounding box center [506, 245] width 344 height 370
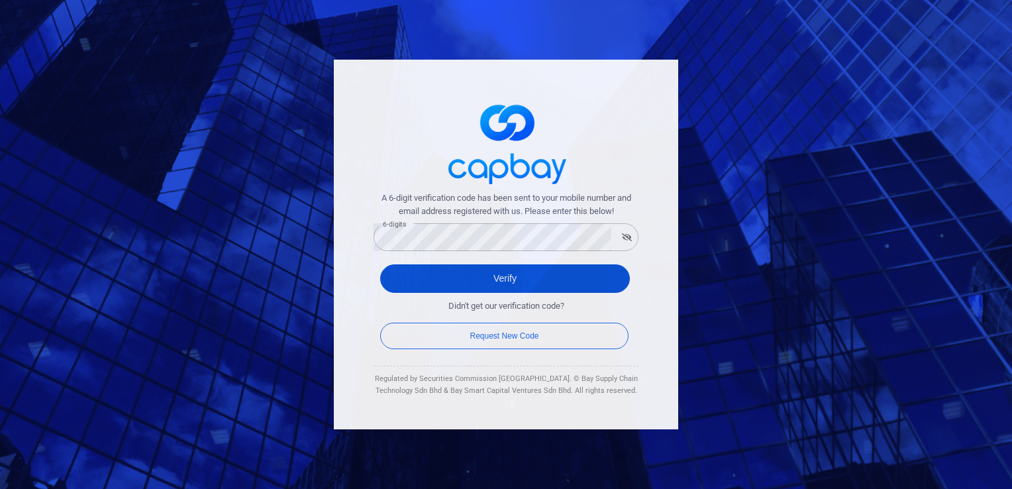
click at [442, 283] on button "Verify" at bounding box center [505, 278] width 250 height 28
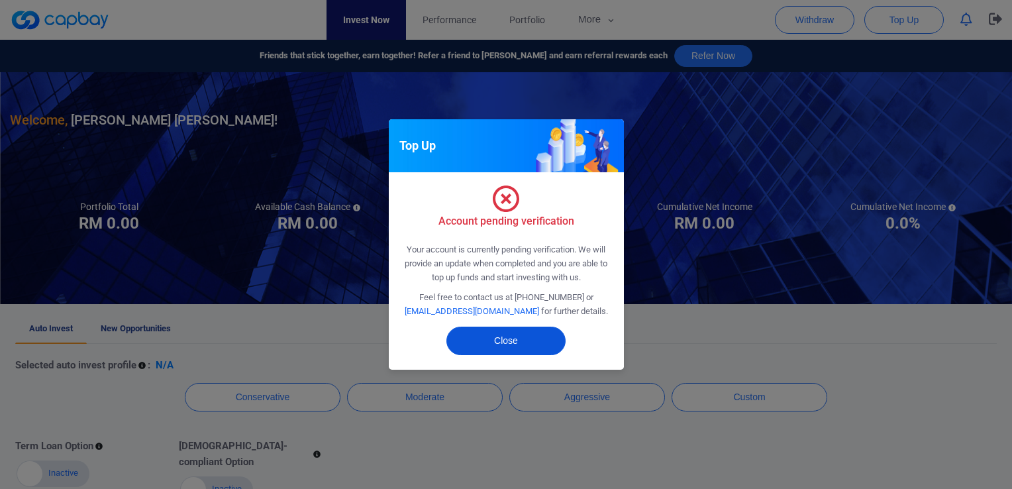
click at [508, 340] on button "Close" at bounding box center [505, 340] width 119 height 28
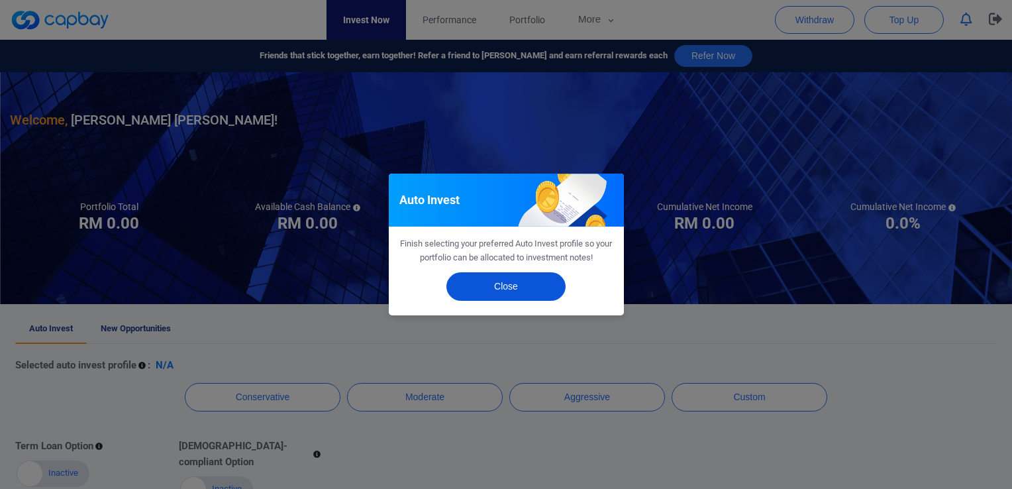
click at [514, 288] on button "Close" at bounding box center [505, 286] width 119 height 28
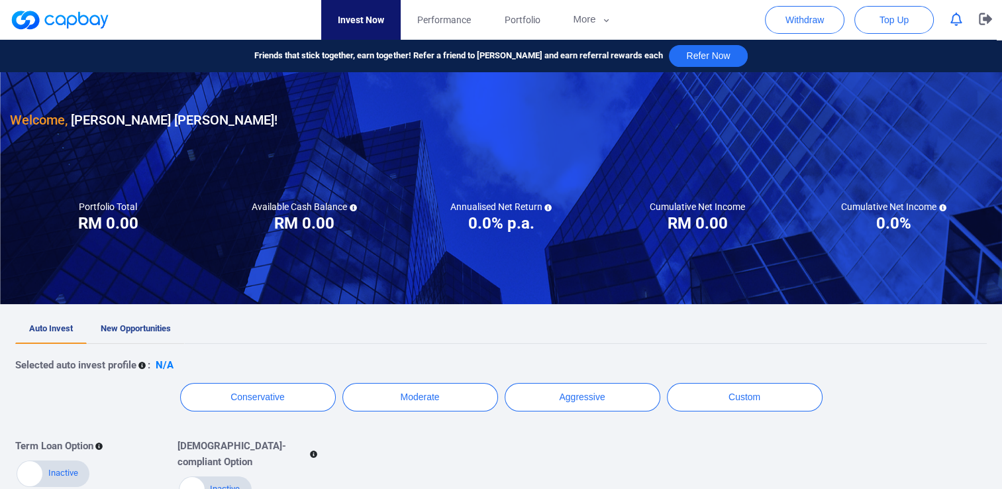
click at [148, 327] on span "New Opportunities" at bounding box center [136, 328] width 70 height 10
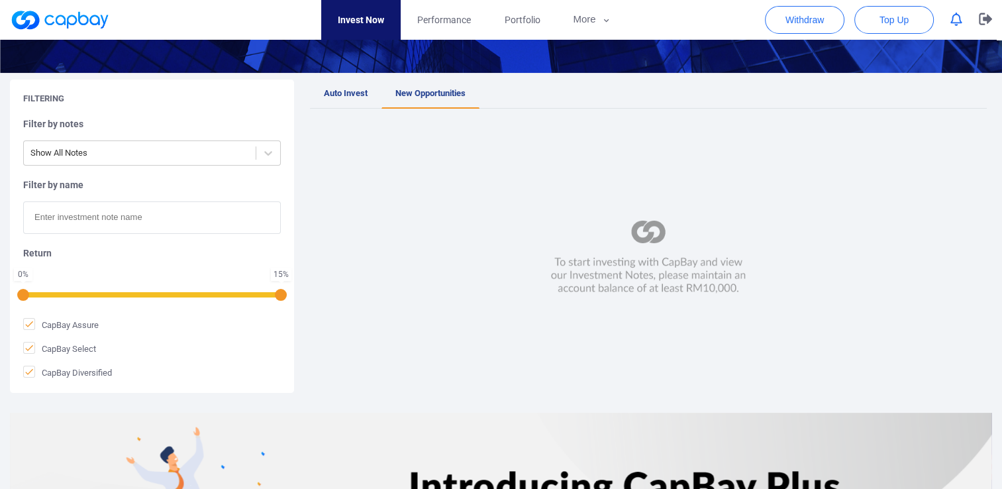
scroll to position [132, 0]
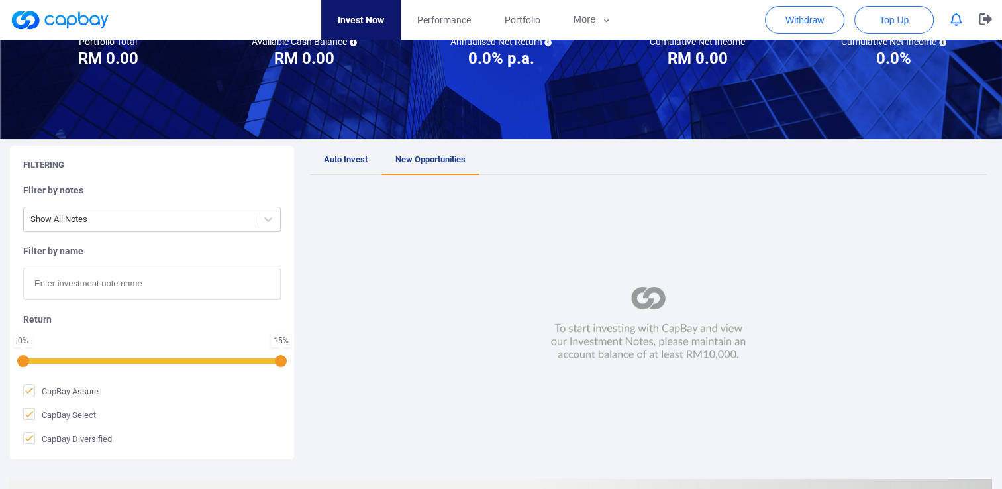
click at [353, 165] on link "Auto Invest" at bounding box center [346, 160] width 72 height 29
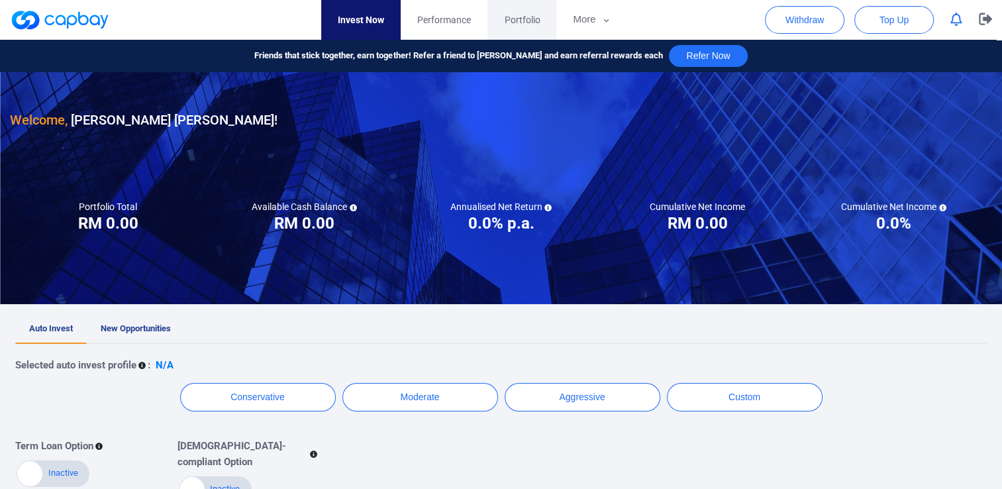
click at [532, 16] on span "Portfolio" at bounding box center [522, 20] width 36 height 15
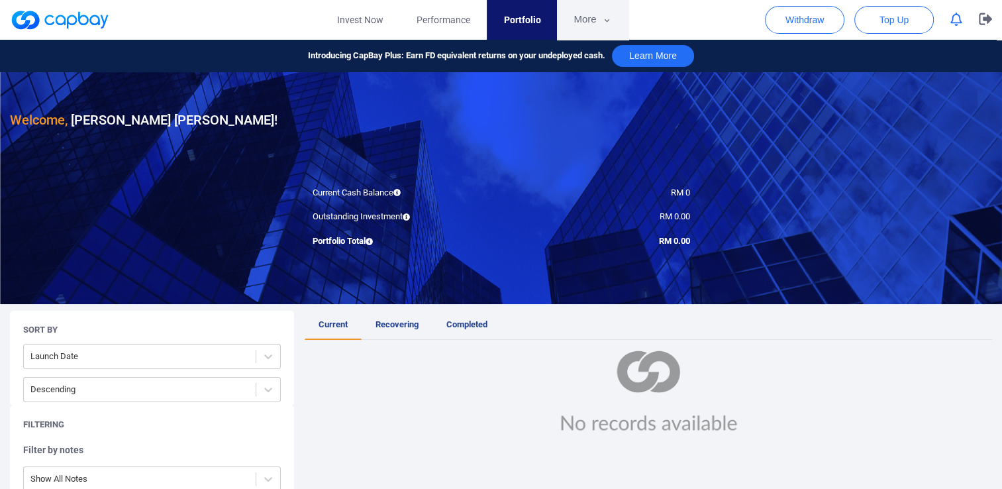
click at [612, 13] on button "More" at bounding box center [592, 20] width 71 height 40
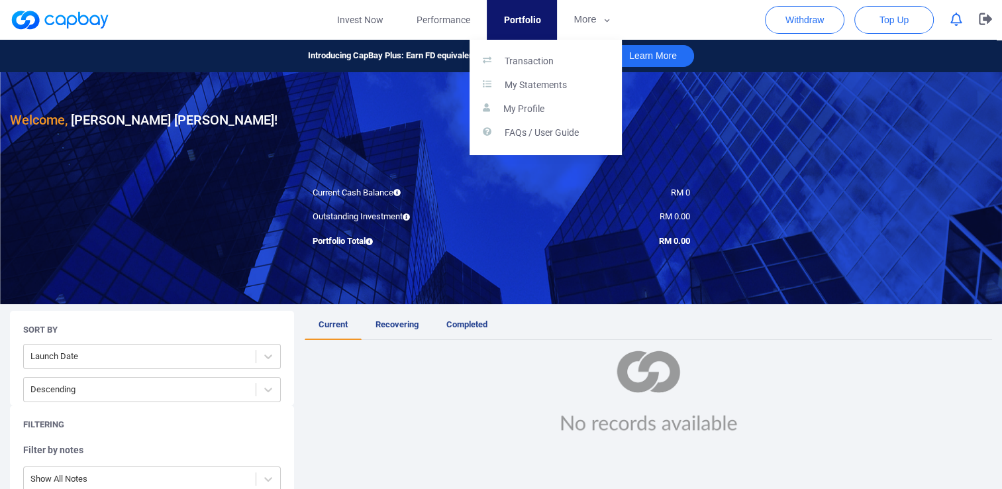
click at [353, 25] on button "button" at bounding box center [501, 244] width 1002 height 489
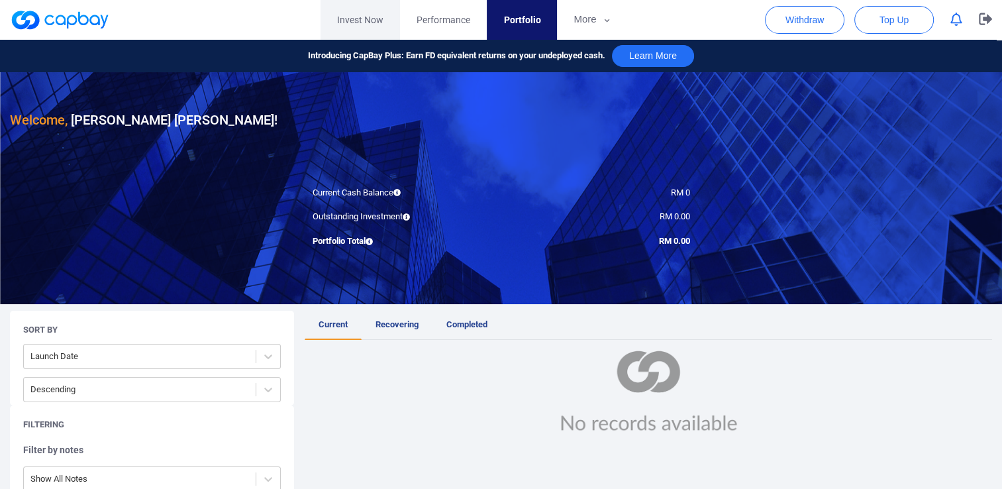
click at [356, 23] on link "Invest Now" at bounding box center [360, 20] width 79 height 40
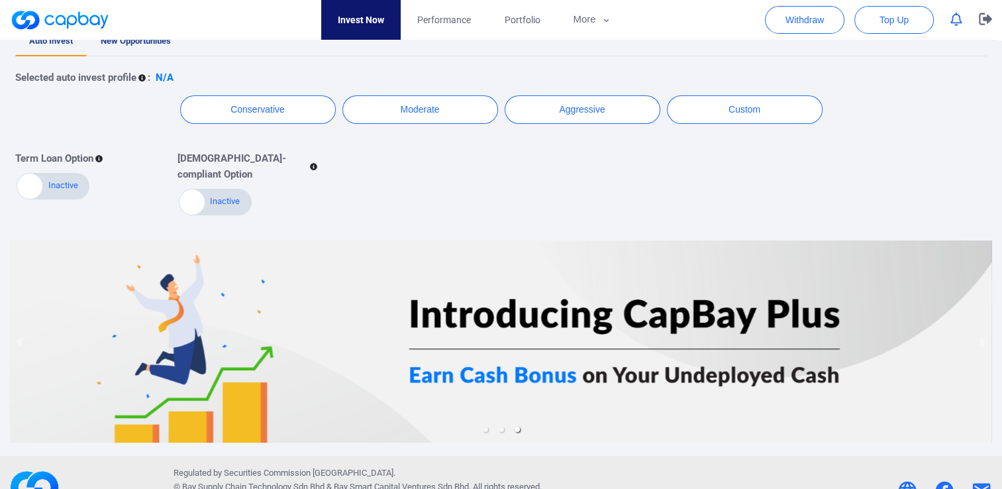
scroll to position [299, 0]
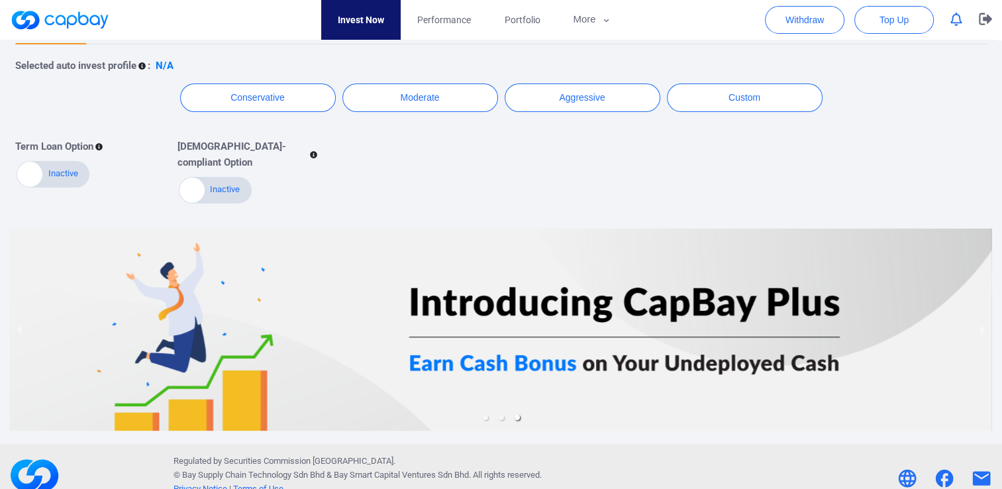
click at [617, 297] on div at bounding box center [501, 329] width 982 height 202
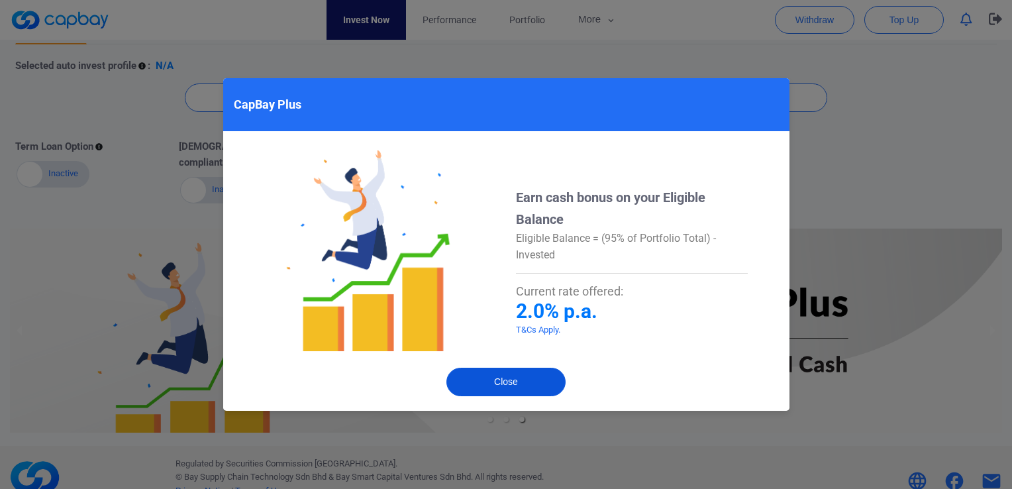
click at [536, 381] on button "Close" at bounding box center [505, 382] width 119 height 28
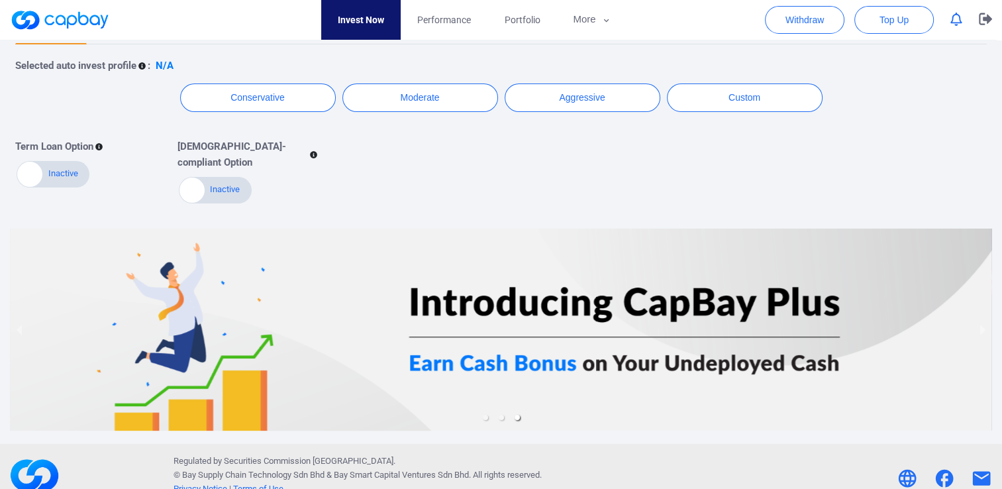
drag, startPoint x: 577, startPoint y: 279, endPoint x: 275, endPoint y: 281, distance: 301.3
click at [275, 281] on div at bounding box center [501, 329] width 982 height 202
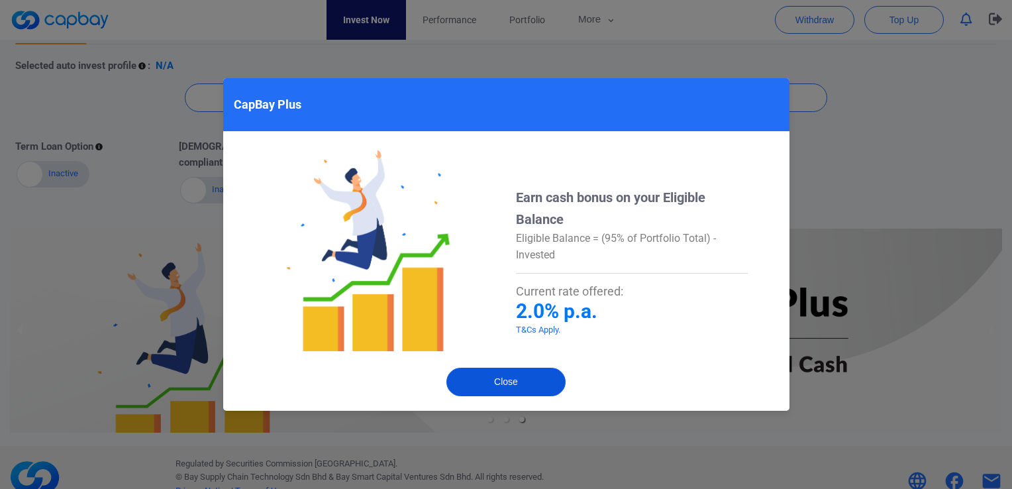
click at [495, 379] on button "Close" at bounding box center [505, 382] width 119 height 28
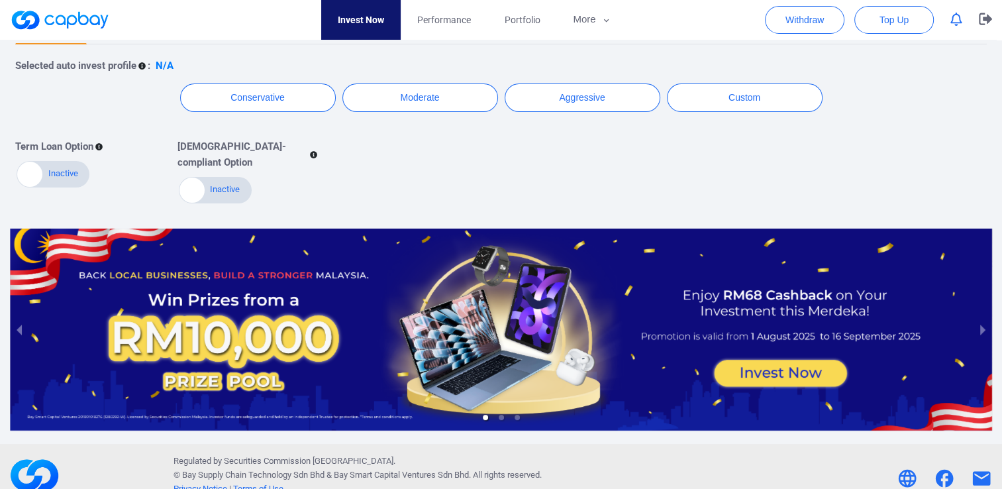
click at [773, 356] on div at bounding box center [501, 329] width 982 height 203
click at [438, 291] on div at bounding box center [501, 329] width 982 height 203
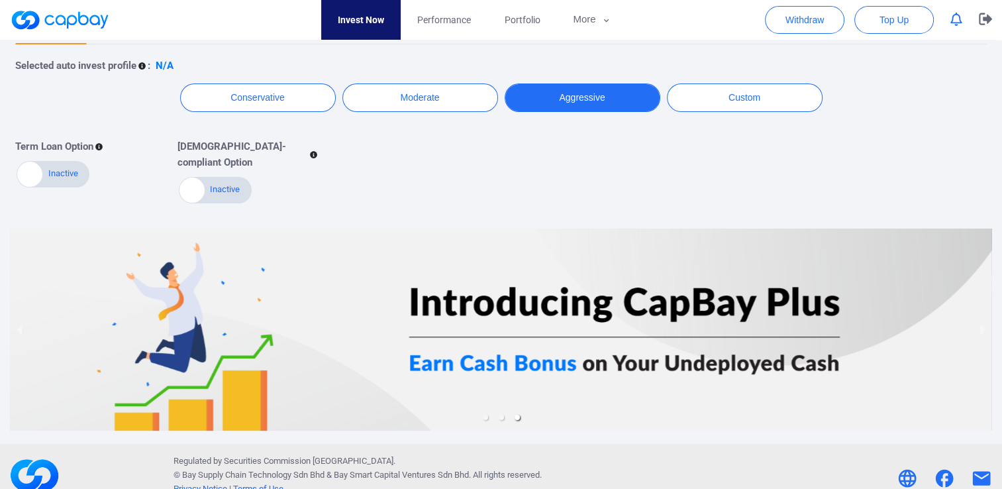
click at [599, 93] on button "Aggressive" at bounding box center [583, 97] width 156 height 28
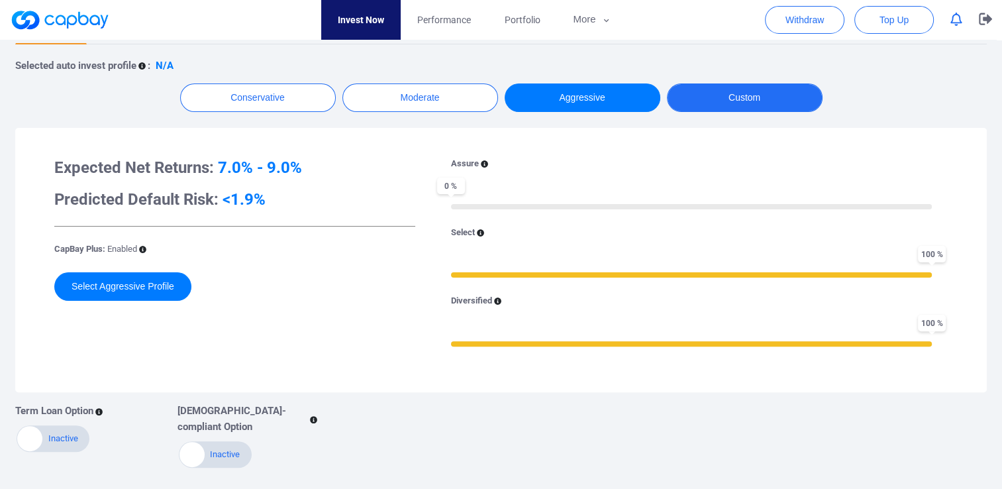
click at [726, 97] on button "Custom" at bounding box center [745, 97] width 156 height 28
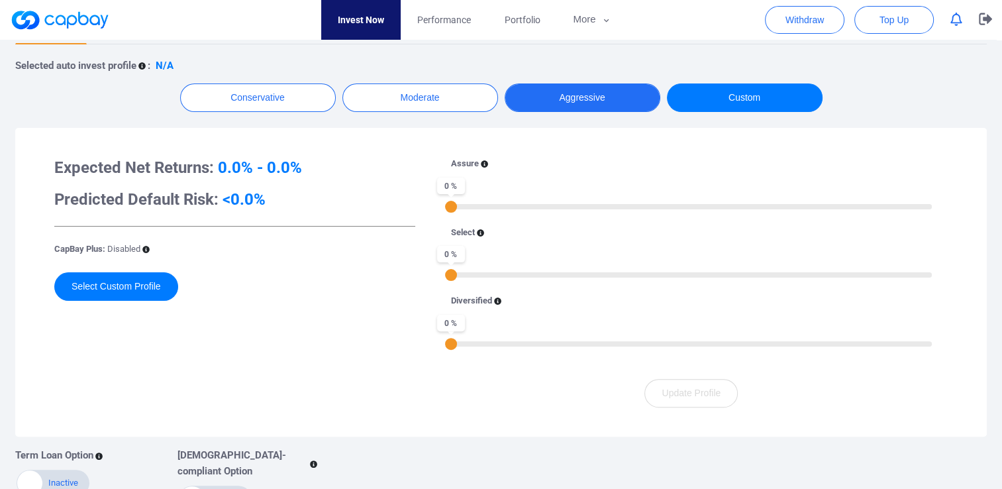
click at [628, 94] on button "Aggressive" at bounding box center [583, 97] width 156 height 28
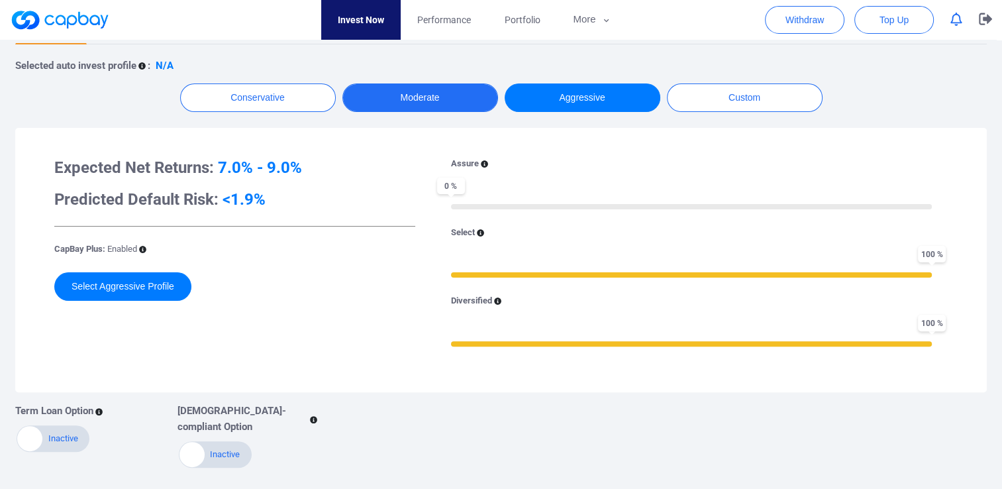
click at [426, 94] on button "Moderate" at bounding box center [420, 97] width 156 height 28
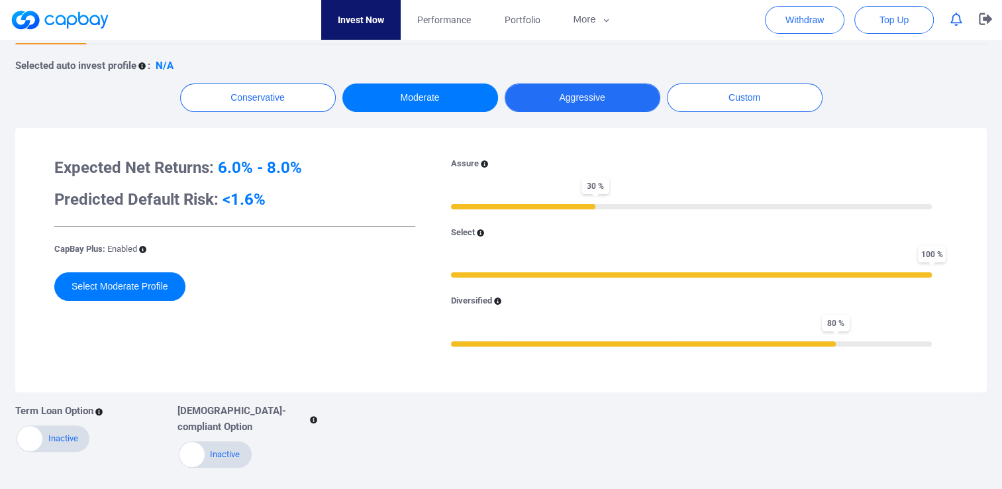
click at [568, 99] on button "Aggressive" at bounding box center [583, 97] width 156 height 28
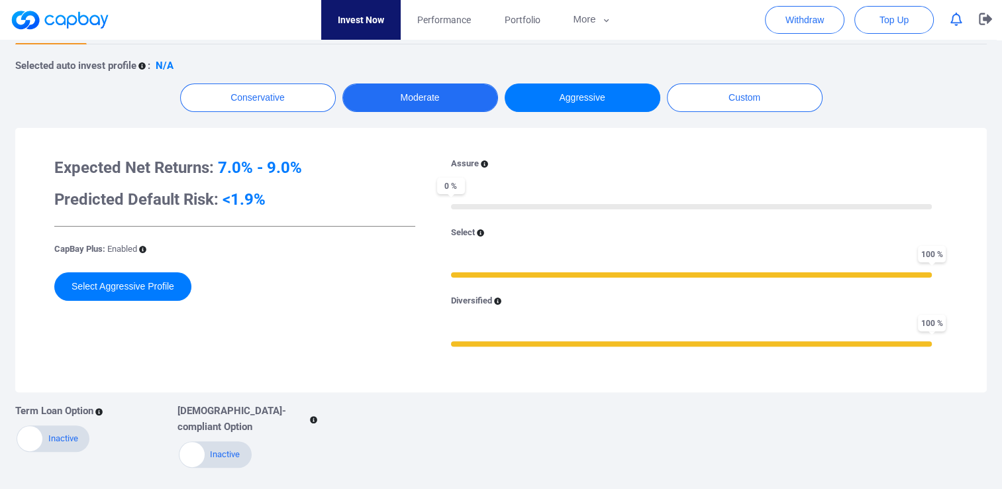
click at [455, 99] on button "Moderate" at bounding box center [420, 97] width 156 height 28
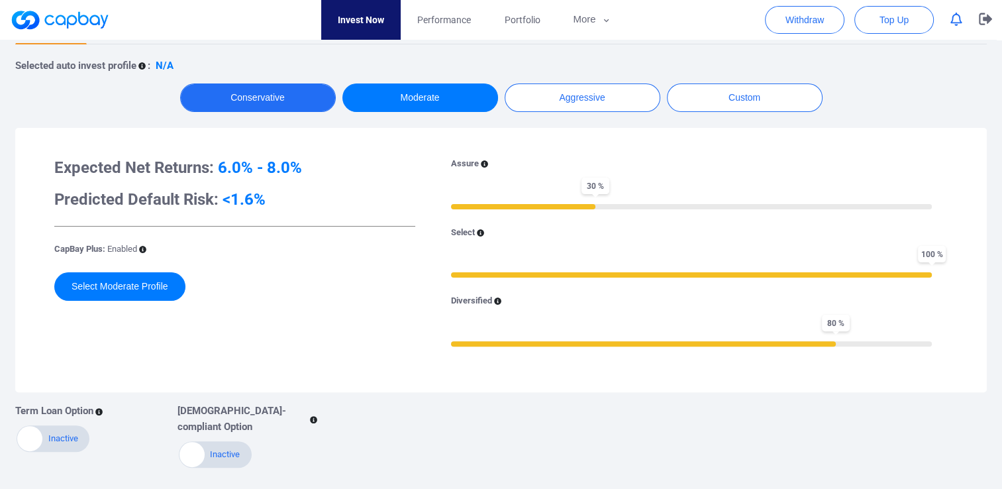
click at [299, 94] on button "Conservative" at bounding box center [258, 97] width 156 height 28
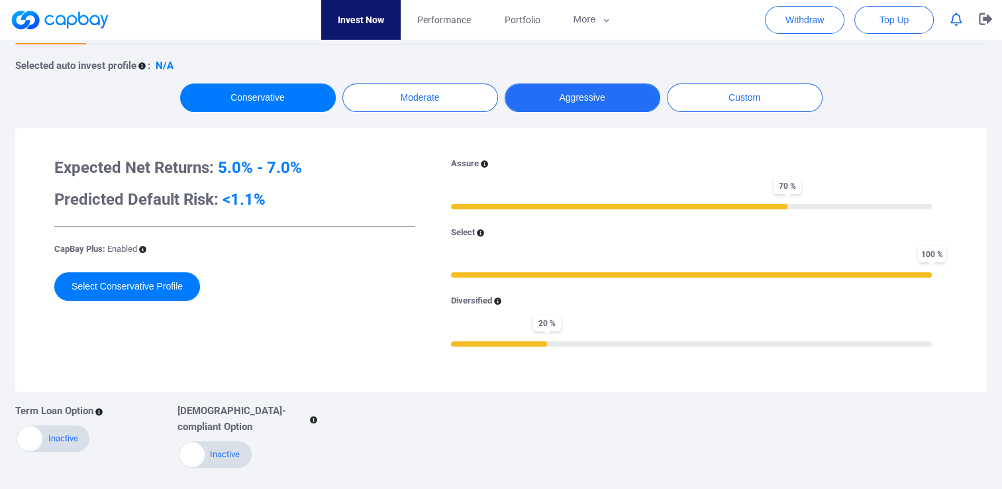
click at [558, 94] on button "Aggressive" at bounding box center [583, 97] width 156 height 28
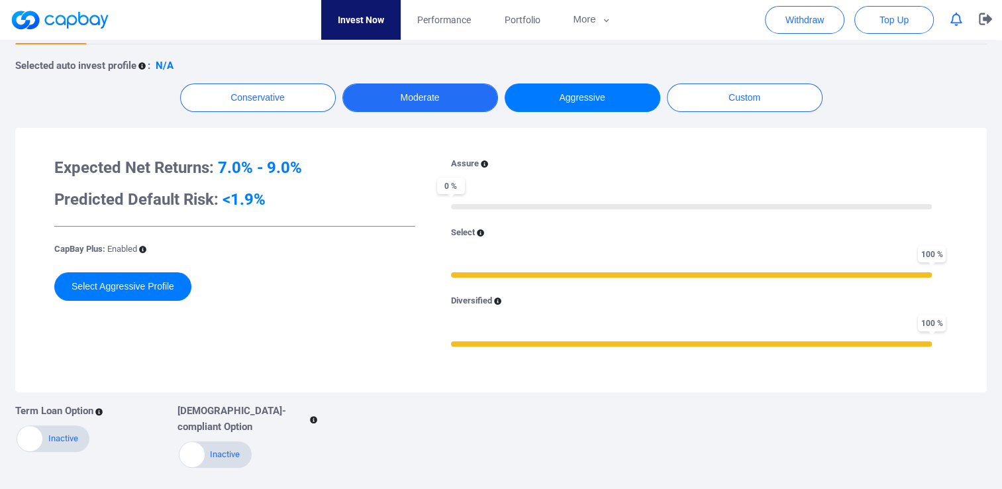
click at [450, 93] on button "Moderate" at bounding box center [420, 97] width 156 height 28
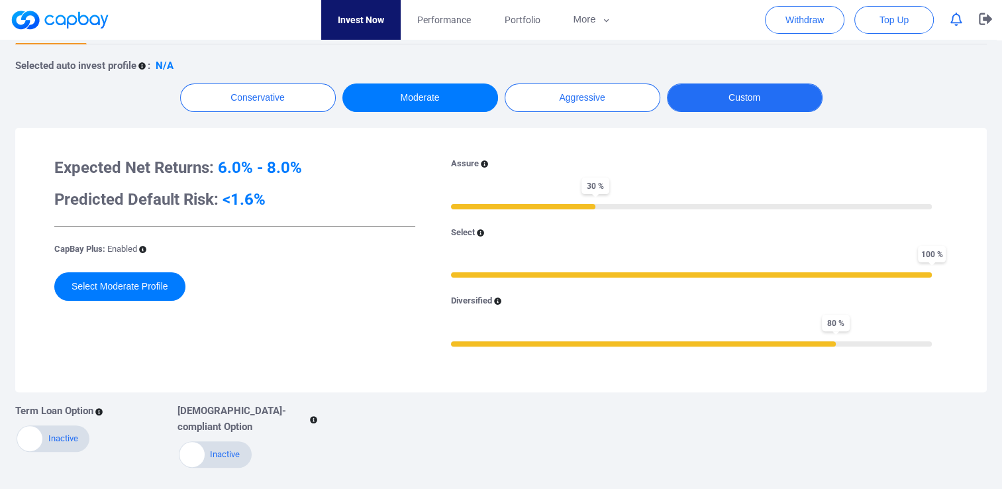
click at [718, 99] on button "Custom" at bounding box center [745, 97] width 156 height 28
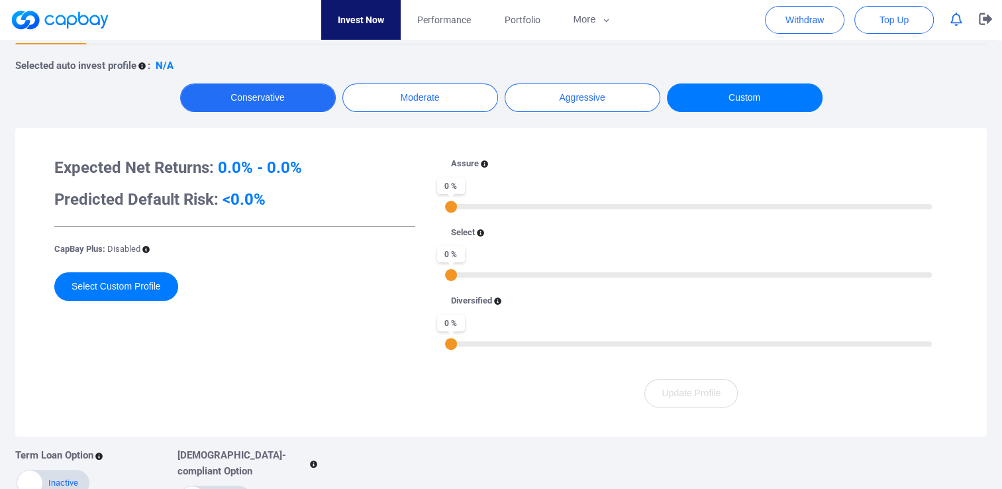
click at [310, 100] on button "Conservative" at bounding box center [258, 97] width 156 height 28
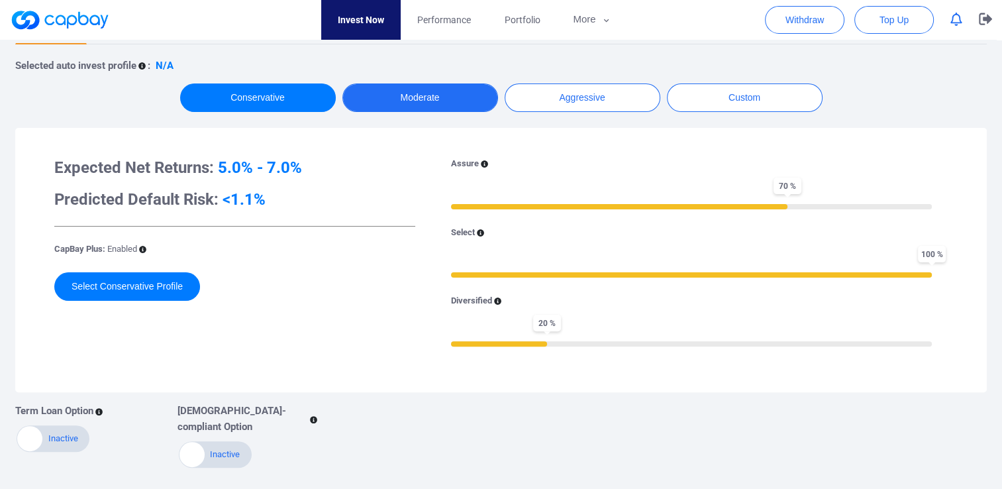
click at [458, 94] on button "Moderate" at bounding box center [420, 97] width 156 height 28
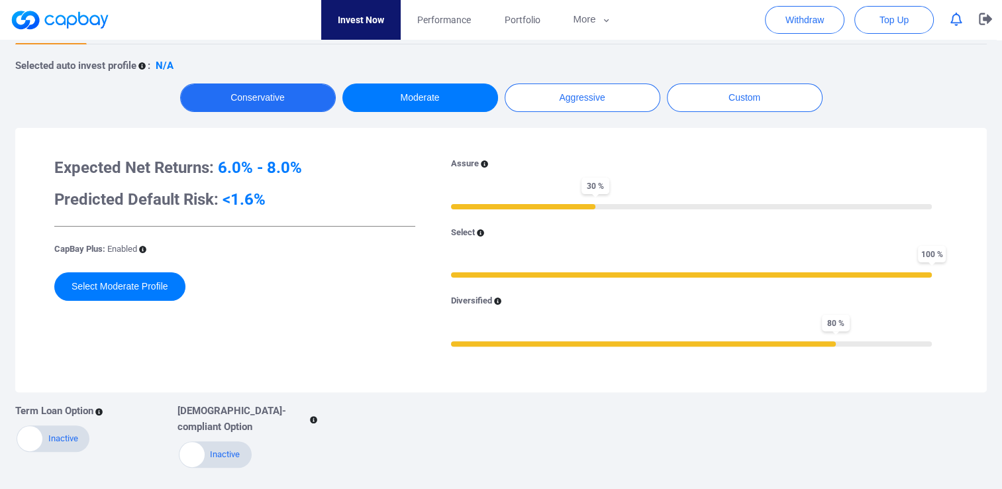
click at [294, 100] on button "Conservative" at bounding box center [258, 97] width 156 height 28
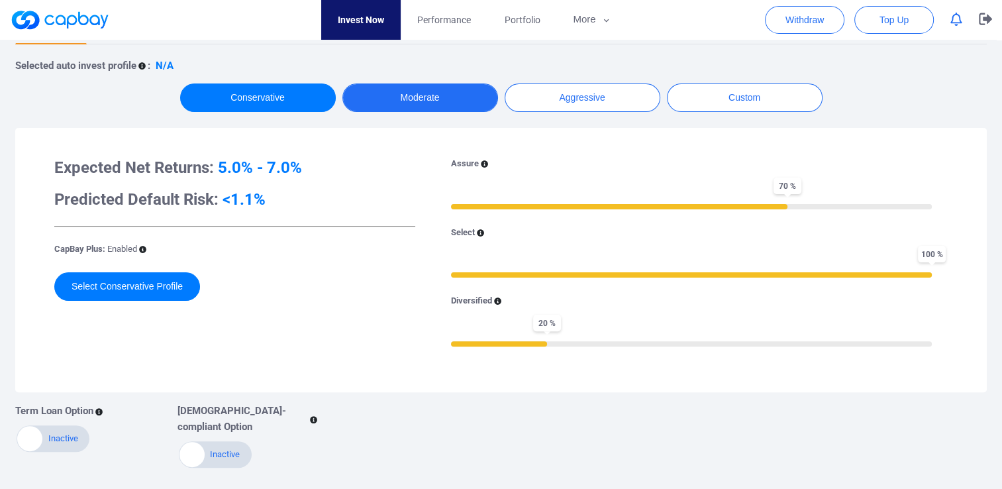
click at [384, 95] on button "Moderate" at bounding box center [420, 97] width 156 height 28
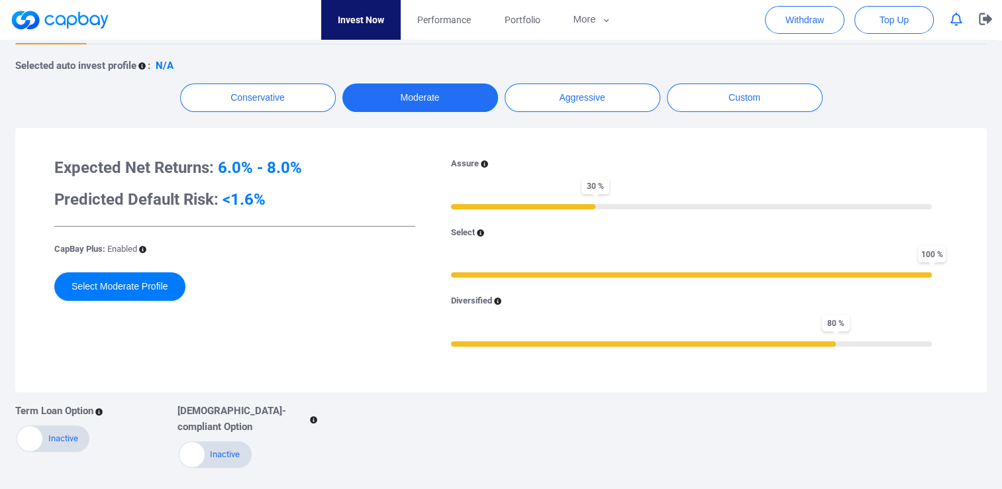
click at [495, 90] on button "Moderate" at bounding box center [420, 97] width 156 height 28
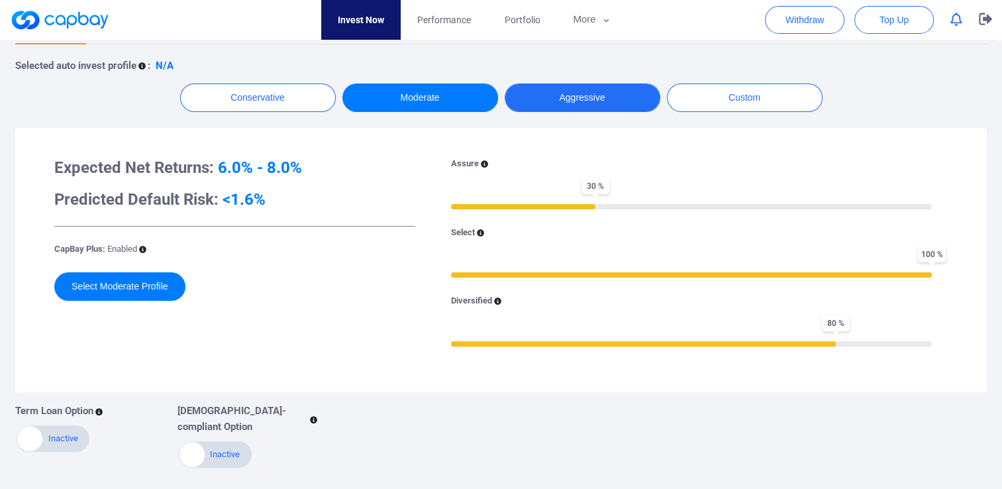
click at [537, 89] on button "Aggressive" at bounding box center [583, 97] width 156 height 28
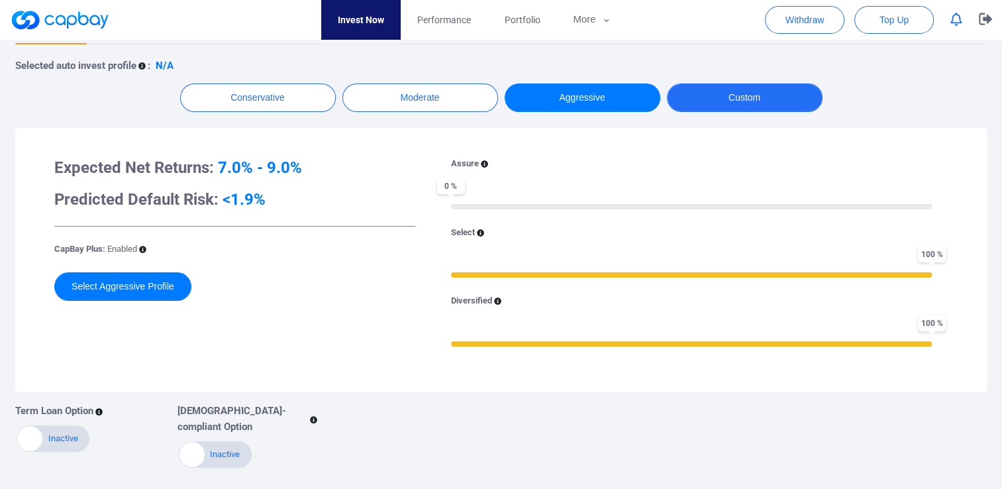
click at [707, 99] on button "Custom" at bounding box center [745, 97] width 156 height 28
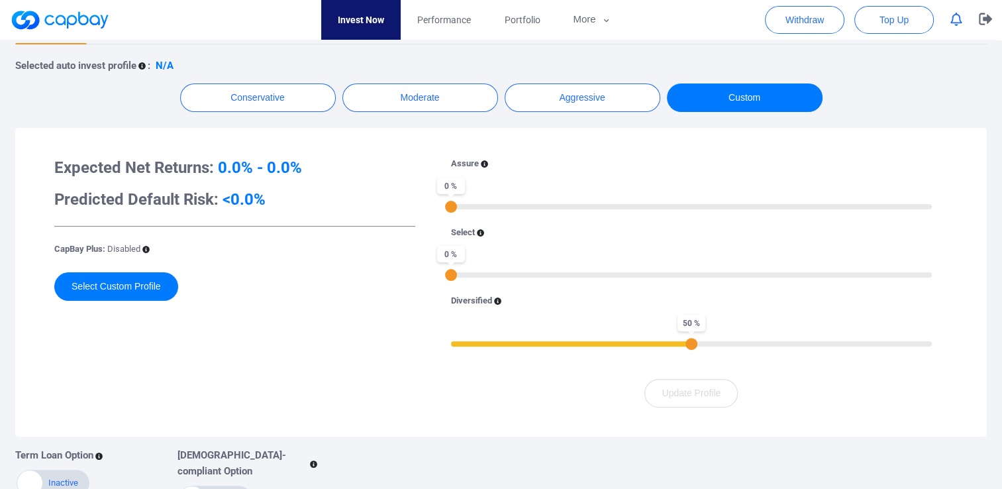
drag, startPoint x: 453, startPoint y: 338, endPoint x: 694, endPoint y: 341, distance: 241.1
click at [694, 341] on div "50 %" at bounding box center [691, 344] width 12 height 12
drag, startPoint x: 452, startPoint y: 203, endPoint x: 594, endPoint y: 204, distance: 141.7
click at [594, 204] on div "30 %" at bounding box center [595, 207] width 12 height 12
click at [479, 232] on icon at bounding box center [480, 232] width 7 height 7
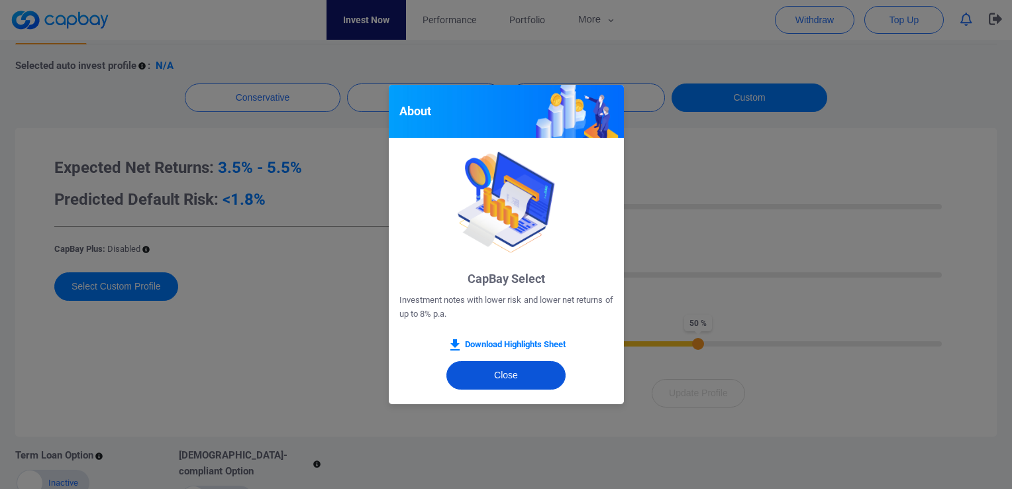
click at [530, 376] on button "Close" at bounding box center [505, 375] width 119 height 28
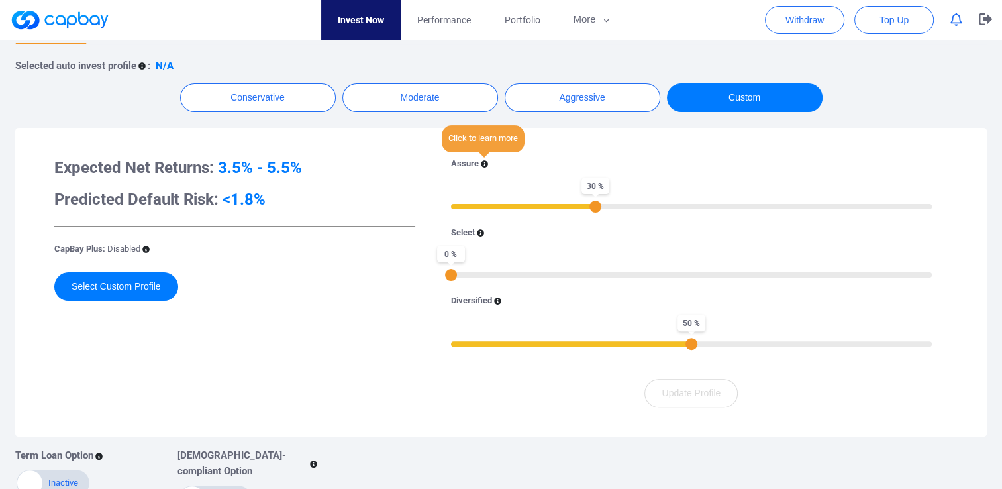
click at [483, 163] on icon at bounding box center [484, 163] width 7 height 7
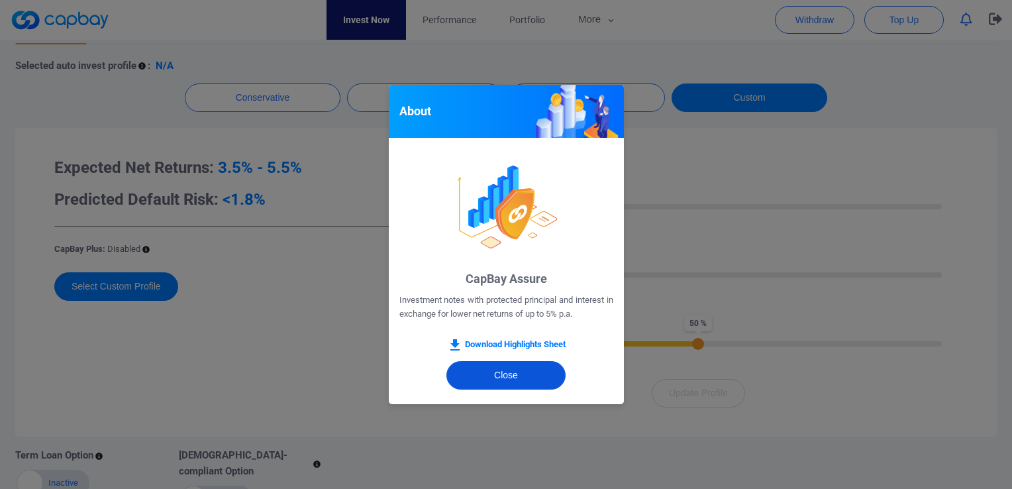
click at [534, 373] on button "Close" at bounding box center [505, 375] width 119 height 28
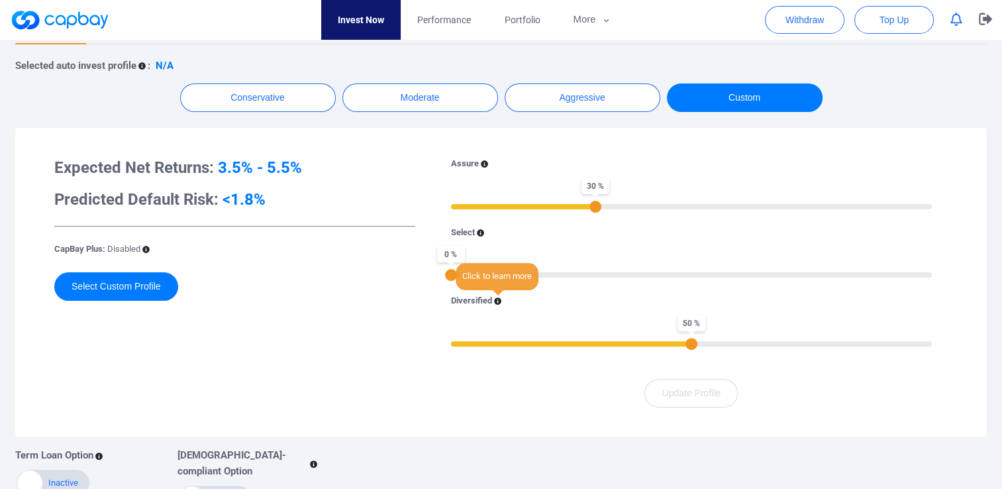
click at [498, 303] on icon at bounding box center [497, 301] width 7 height 7
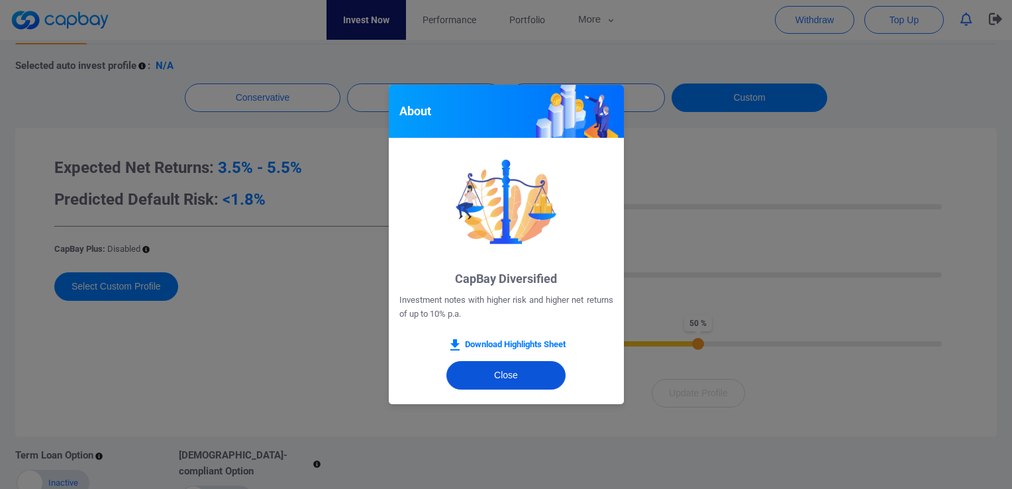
click at [520, 379] on button "Close" at bounding box center [505, 375] width 119 height 28
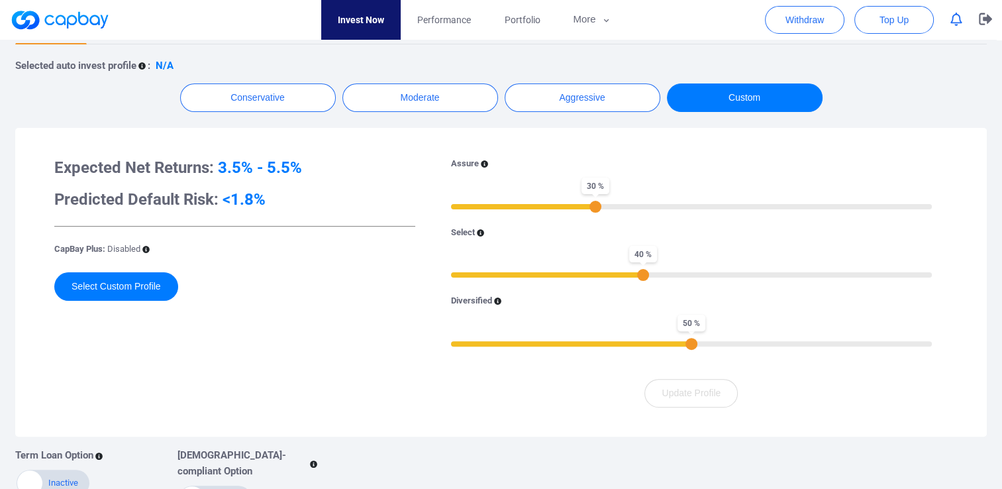
drag, startPoint x: 453, startPoint y: 276, endPoint x: 647, endPoint y: 275, distance: 194.0
click at [647, 275] on div "40 %" at bounding box center [643, 275] width 12 height 12
click at [150, 284] on button "Select Custom Profile" at bounding box center [116, 286] width 124 height 28
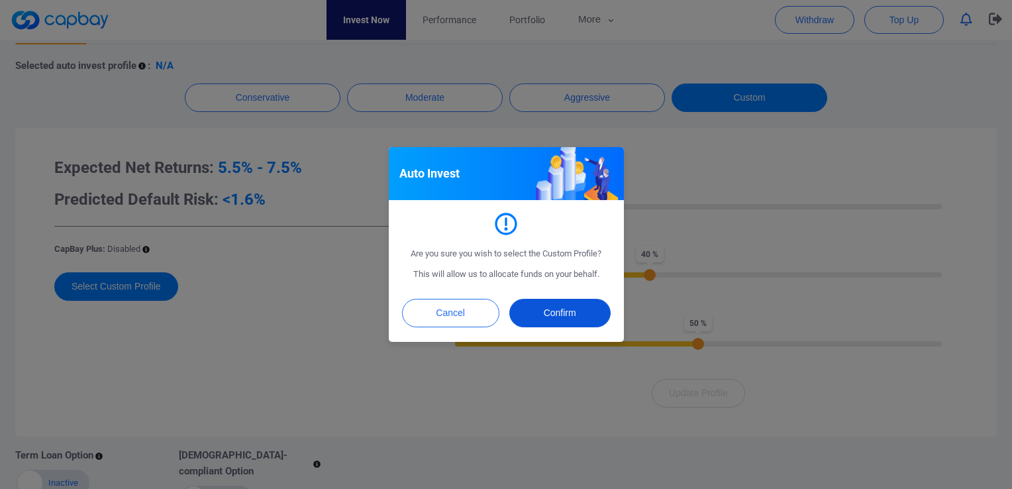
click at [595, 319] on button "Confirm" at bounding box center [559, 313] width 101 height 28
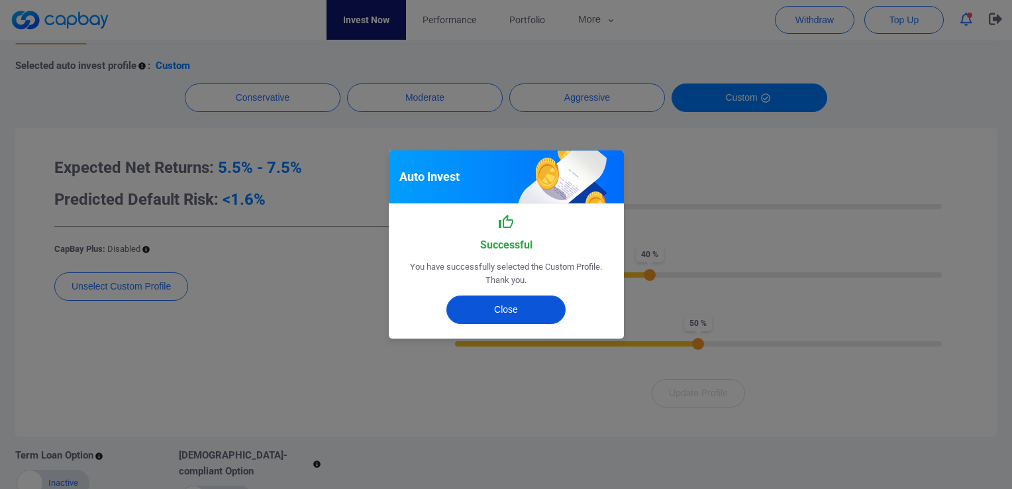
click at [527, 307] on button "Close" at bounding box center [505, 309] width 119 height 28
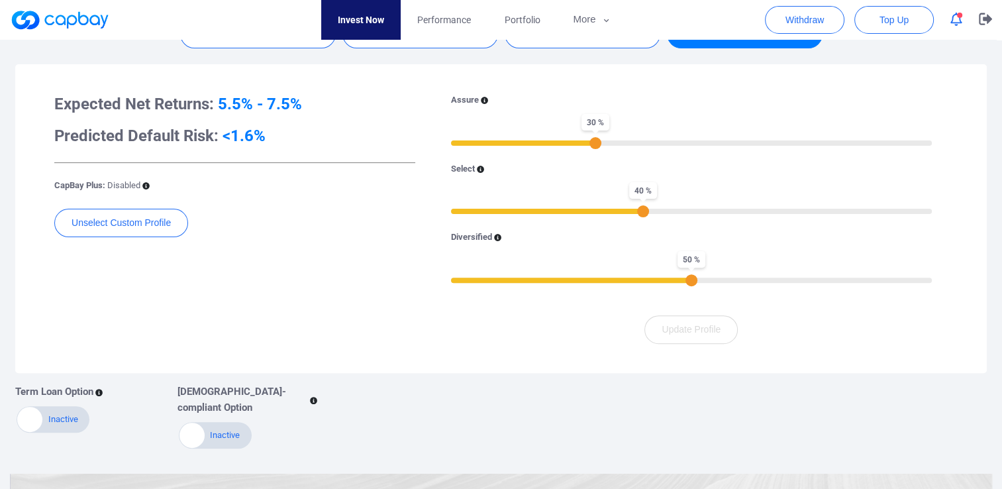
scroll to position [366, 0]
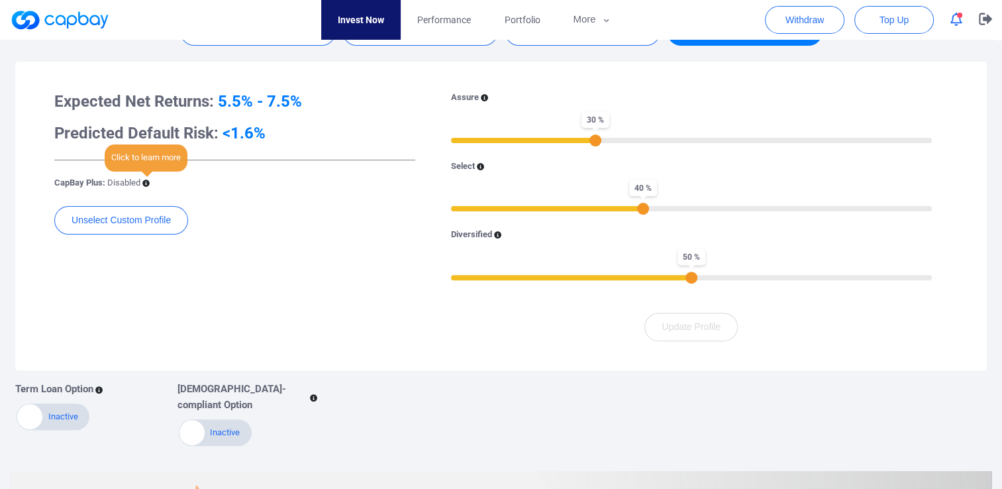
click at [145, 179] on icon at bounding box center [145, 182] width 7 height 7
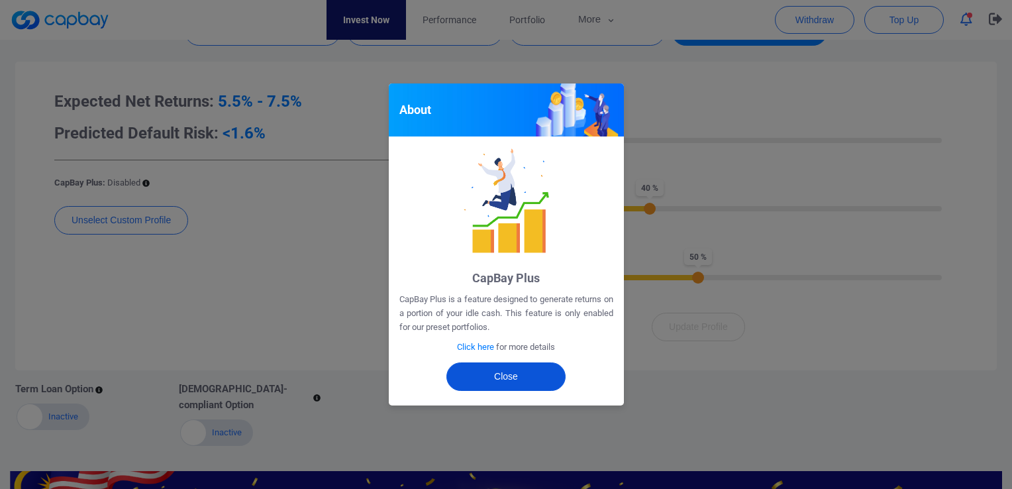
click at [522, 377] on button "Close" at bounding box center [505, 376] width 119 height 28
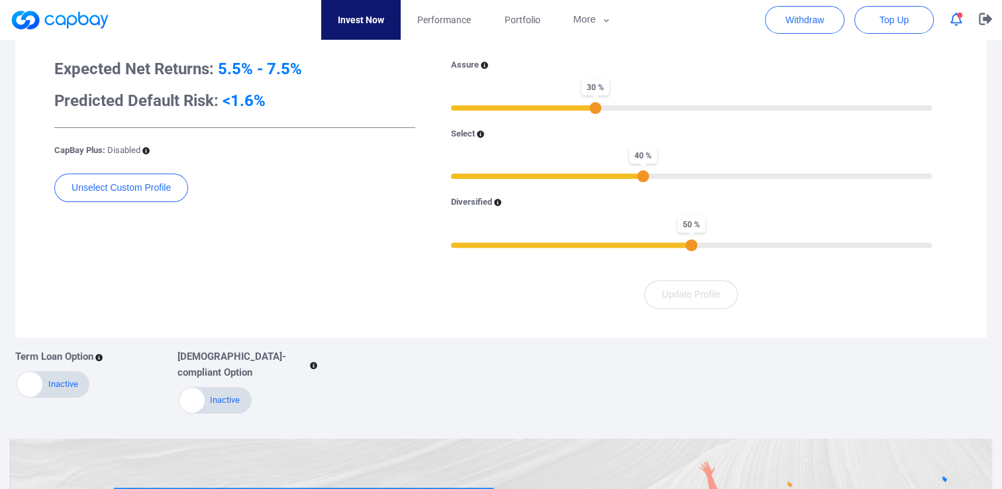
scroll to position [199, 0]
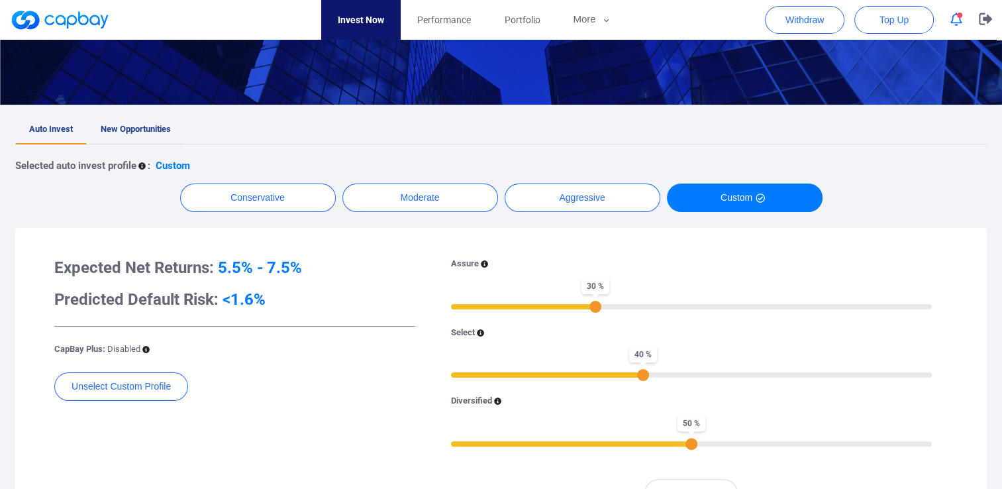
click at [152, 129] on span "New Opportunities" at bounding box center [136, 129] width 70 height 10
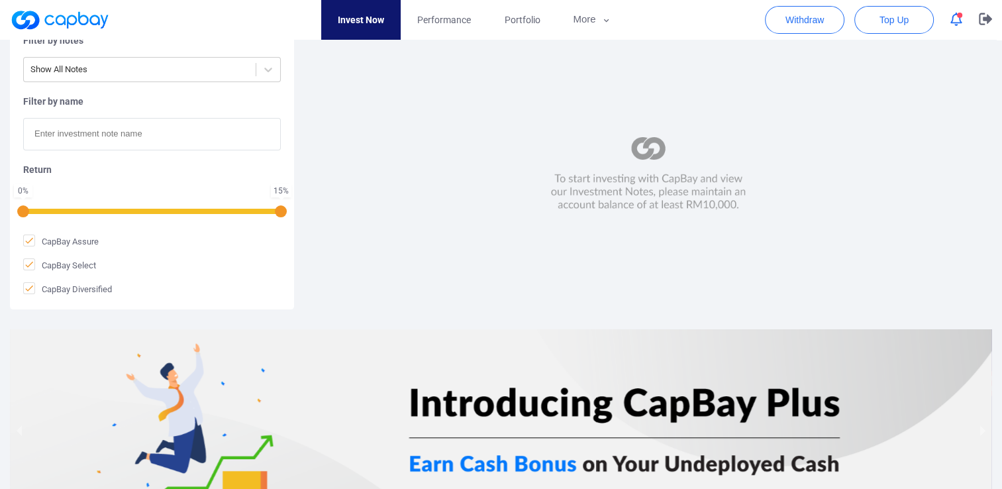
scroll to position [331, 0]
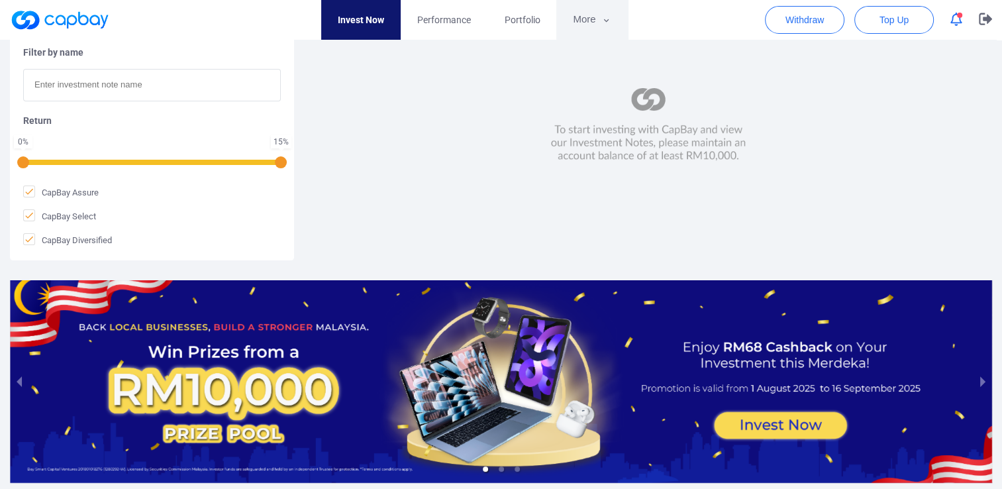
click at [607, 23] on icon "button" at bounding box center [606, 21] width 10 height 12
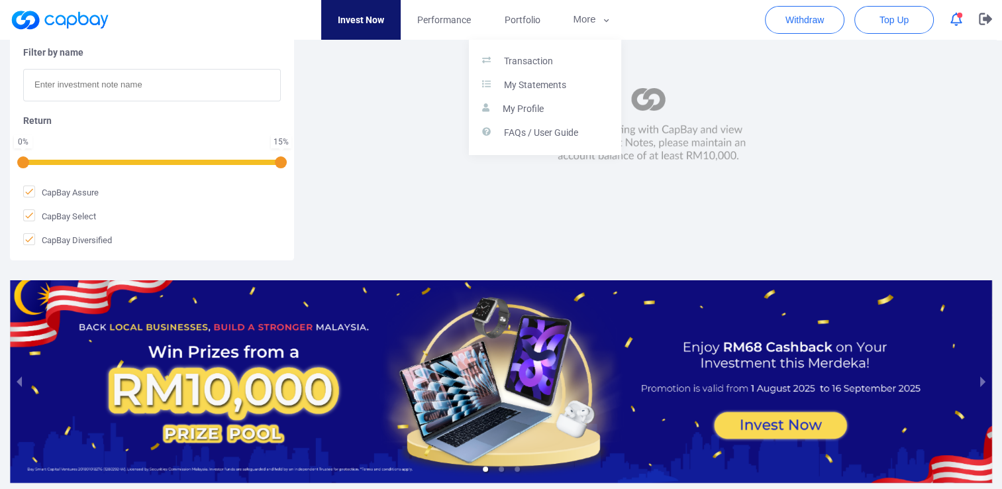
click at [800, 15] on button "button" at bounding box center [501, 244] width 1002 height 489
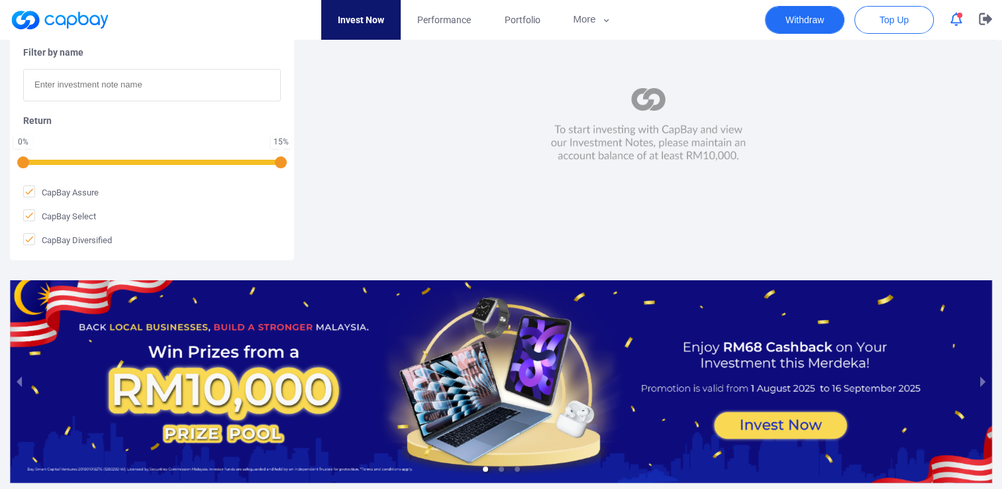
click at [800, 15] on button "Withdraw" at bounding box center [804, 20] width 79 height 28
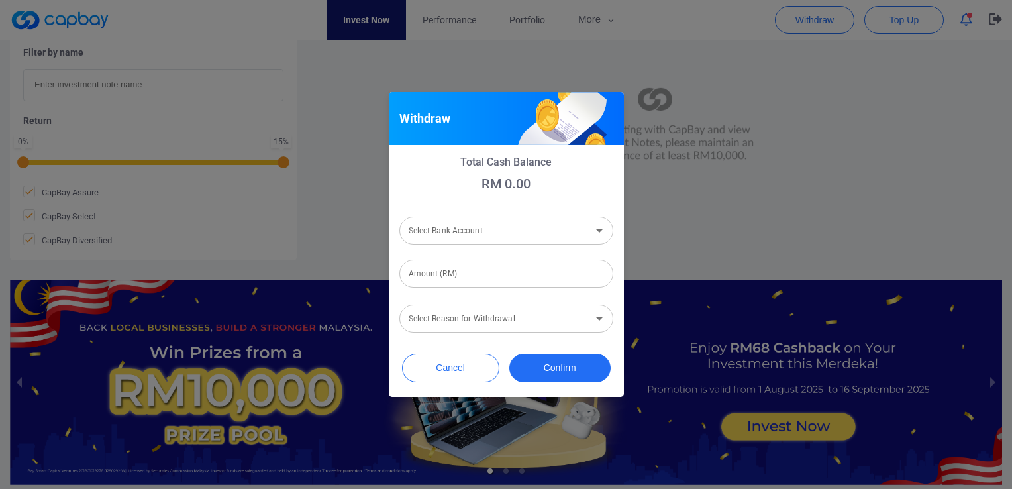
click at [587, 237] on input "Select Bank Account" at bounding box center [495, 230] width 184 height 25
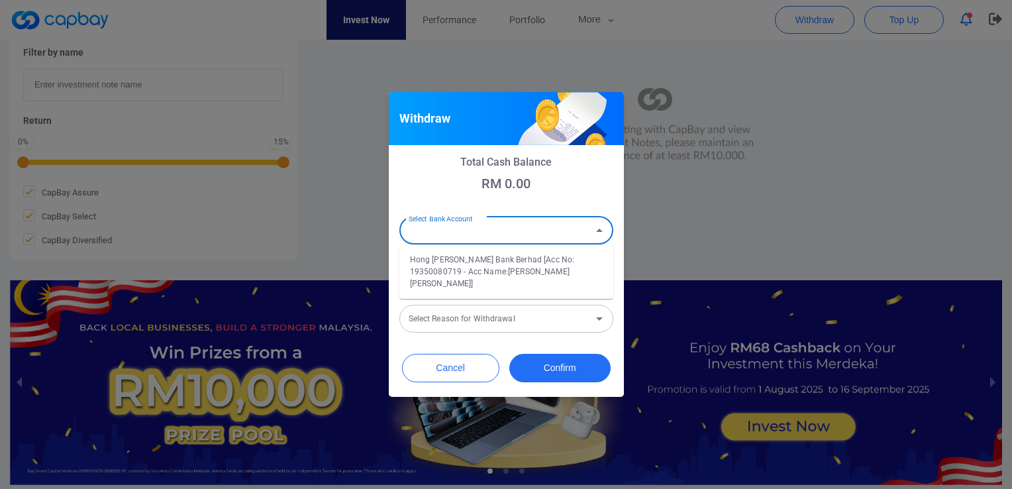
click at [662, 220] on div "Withdraw Total Cash Balance RM 0.00 Select Bank Account Select Bank Account Hon…" at bounding box center [506, 244] width 1012 height 489
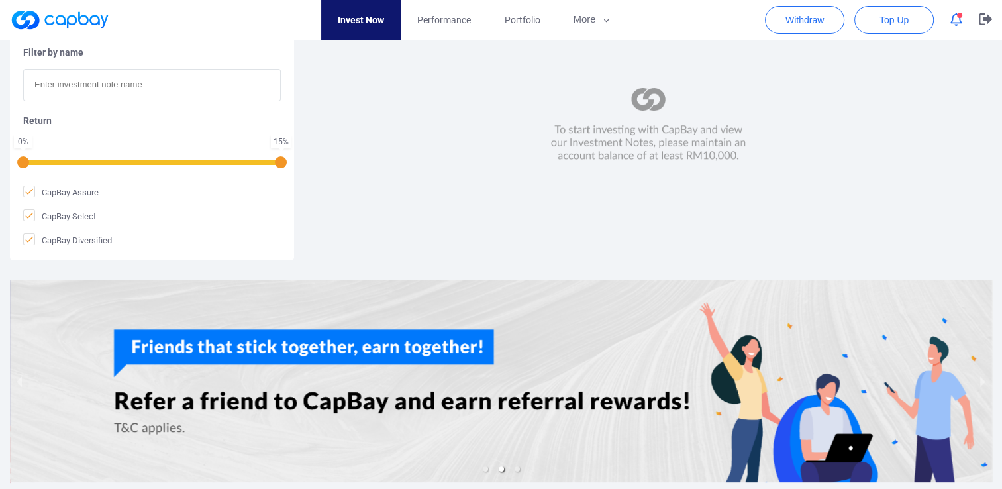
click at [959, 18] on icon "button" at bounding box center [956, 20] width 12 height 14
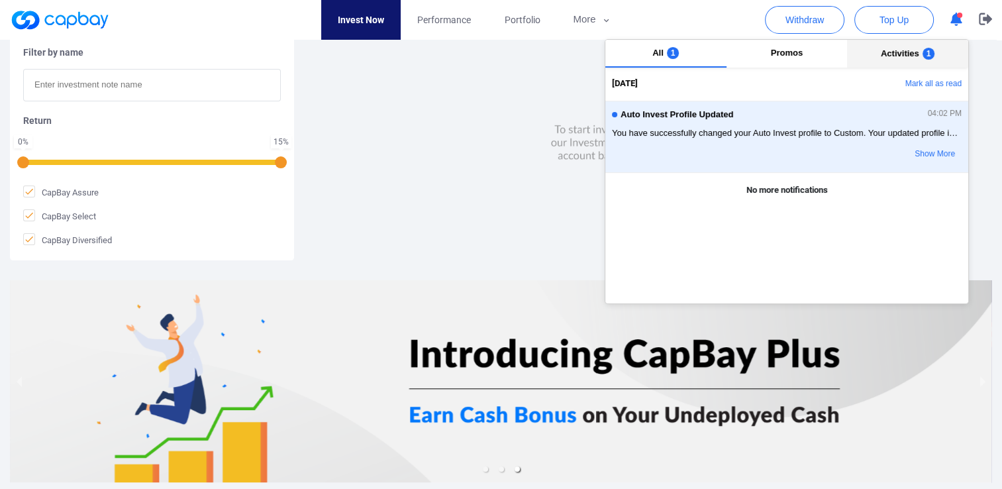
click at [909, 46] on button "Activities 1" at bounding box center [907, 54] width 121 height 28
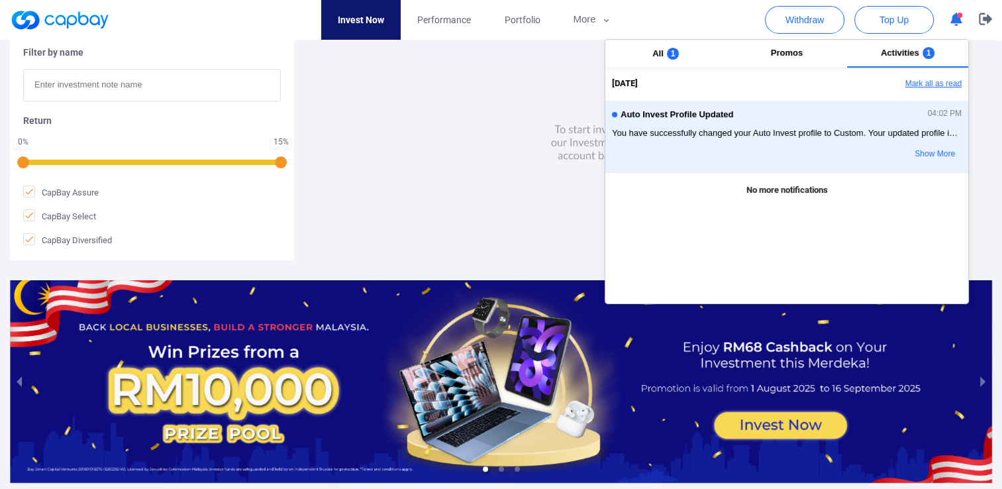
click at [934, 91] on button "Mark all as read" at bounding box center [897, 84] width 142 height 23
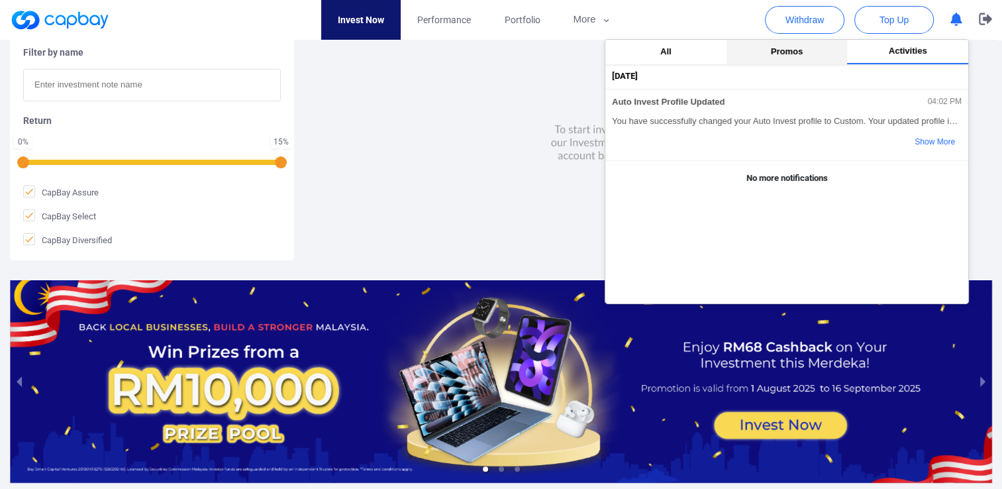
click at [805, 49] on button "Promos" at bounding box center [786, 52] width 121 height 25
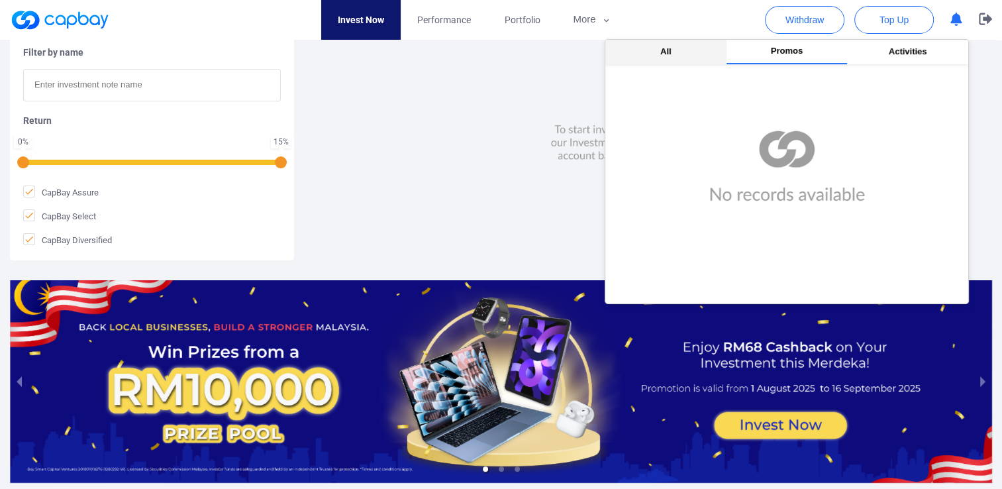
click at [665, 50] on span "All" at bounding box center [665, 51] width 11 height 10
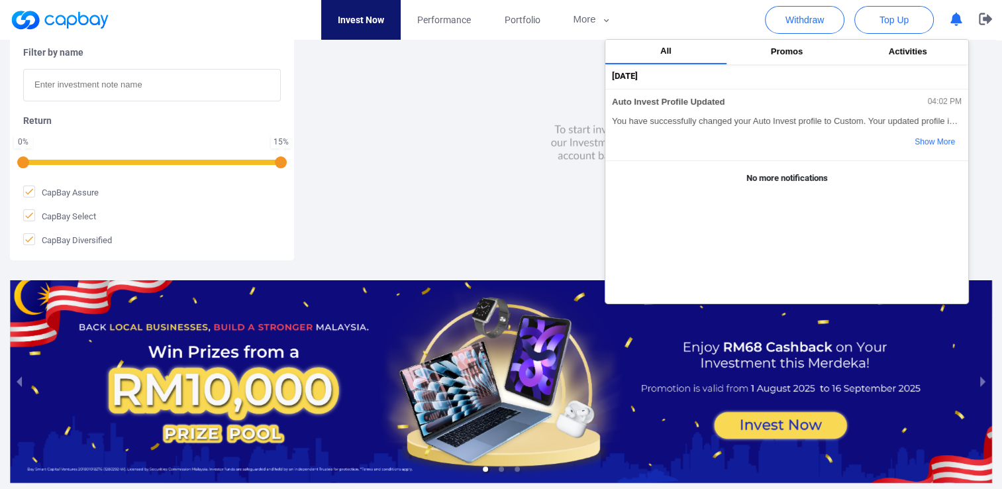
click at [709, 19] on nav "Invest Now Performance Portfolio More Transaction My Statements My Profile FAQs…" at bounding box center [474, 20] width 982 height 40
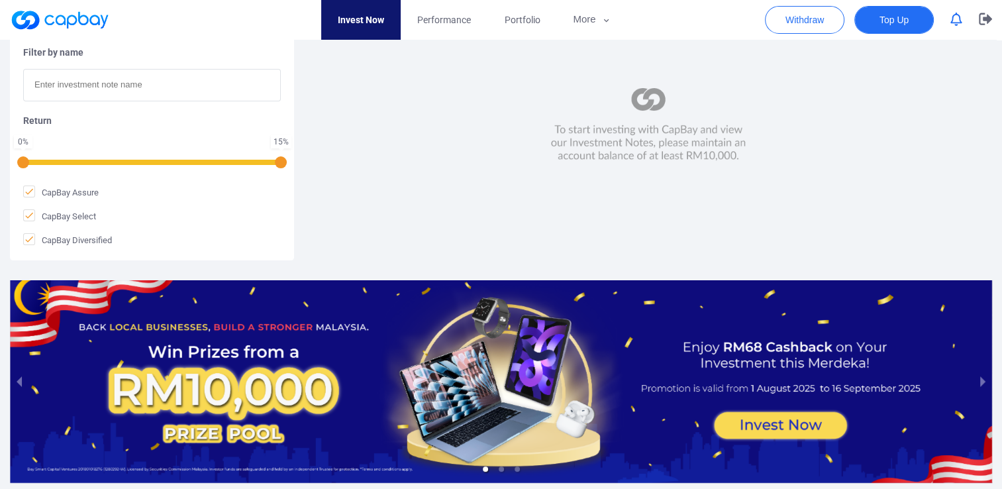
click at [878, 15] on button "Top Up" at bounding box center [893, 20] width 79 height 28
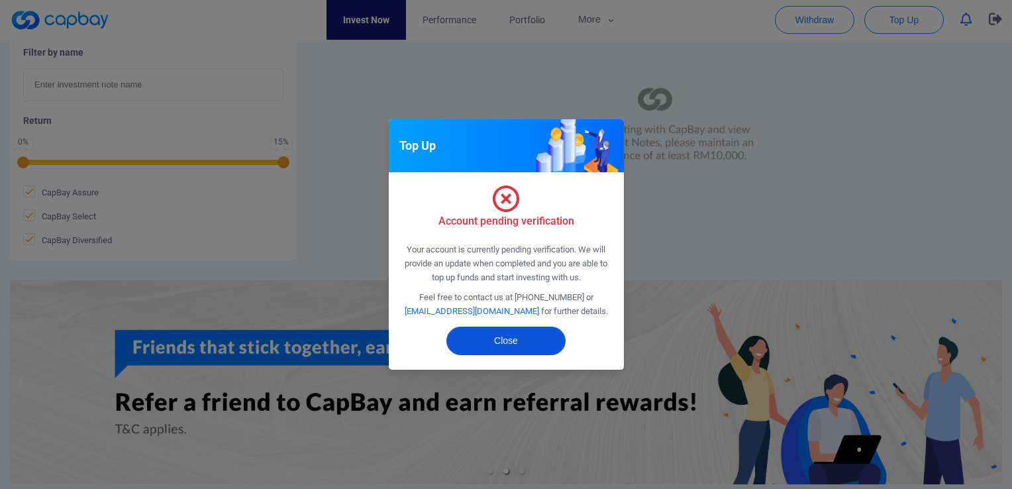
click at [530, 346] on button "Close" at bounding box center [505, 340] width 119 height 28
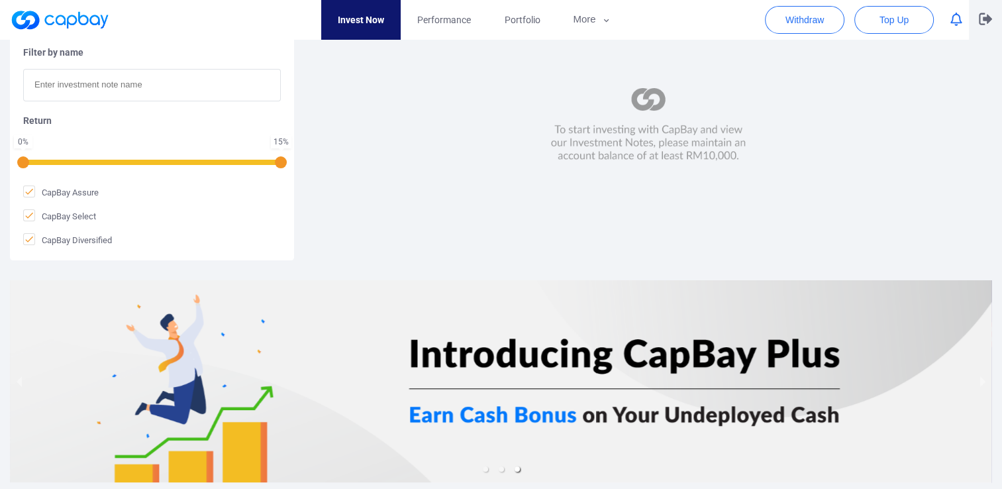
click at [984, 17] on icon "button" at bounding box center [985, 19] width 13 height 13
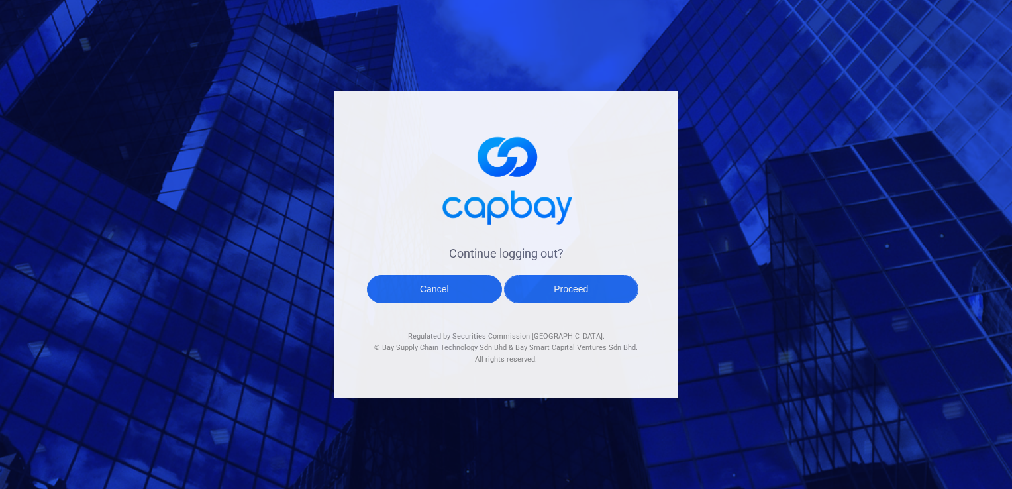
click at [559, 290] on button "Proceed" at bounding box center [571, 289] width 135 height 28
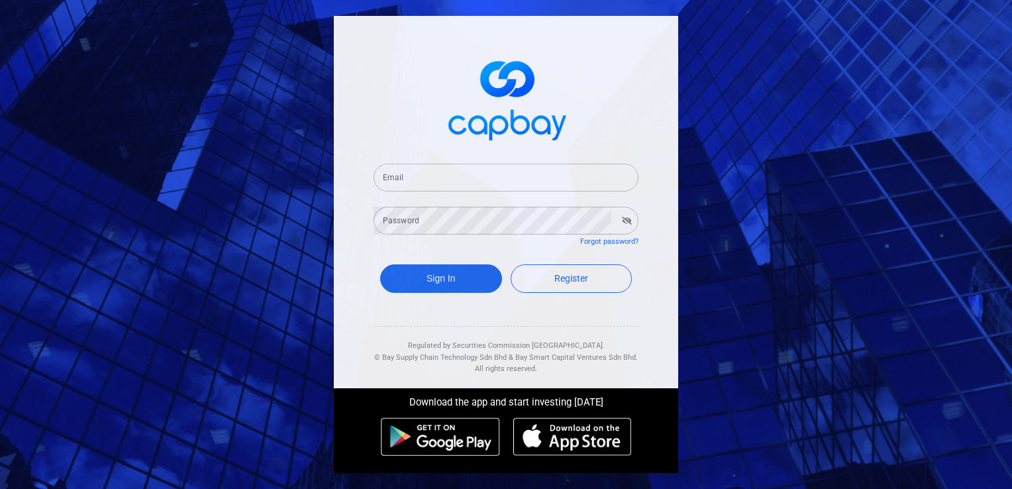
type input "[PERSON_NAME][EMAIL_ADDRESS][PERSON_NAME][DOMAIN_NAME]"
